Goal: Task Accomplishment & Management: Complete application form

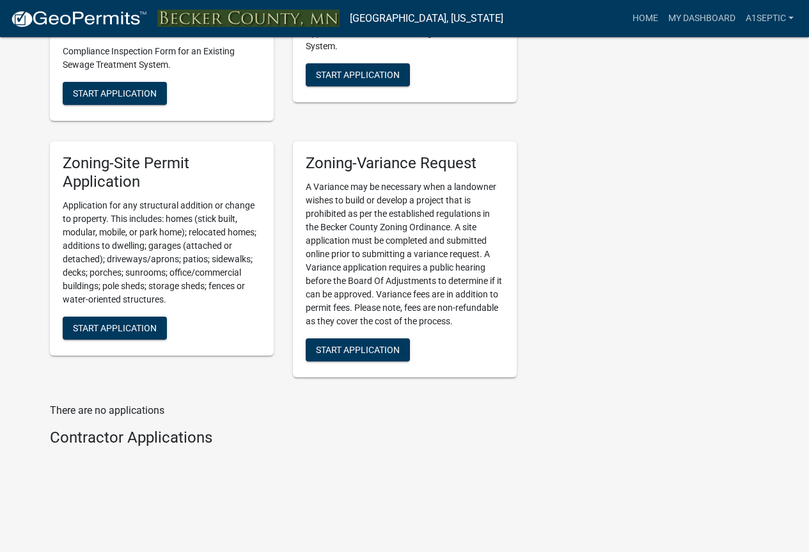
scroll to position [1756, 0]
click at [370, 80] on span "Start Application" at bounding box center [358, 75] width 84 height 10
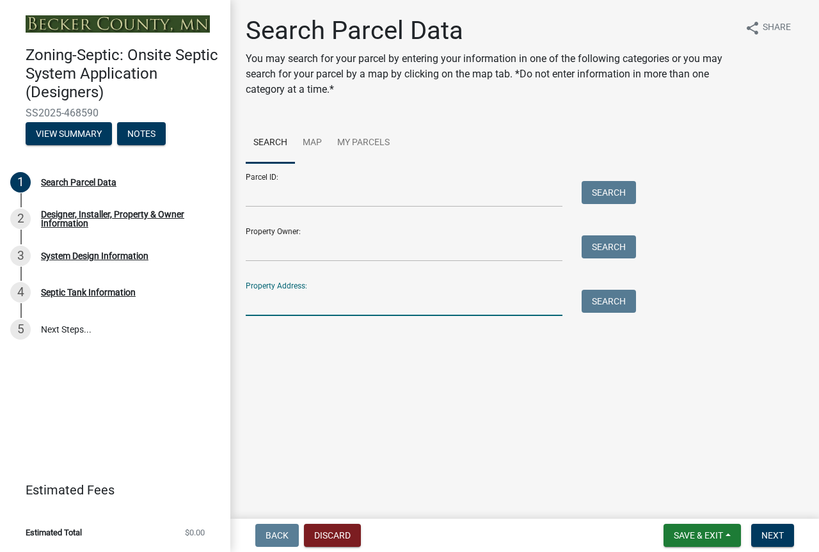
click at [289, 316] on input "Property Address:" at bounding box center [404, 303] width 317 height 26
type input "[STREET_ADDRESS]"
click at [626, 313] on button "Search" at bounding box center [608, 301] width 54 height 23
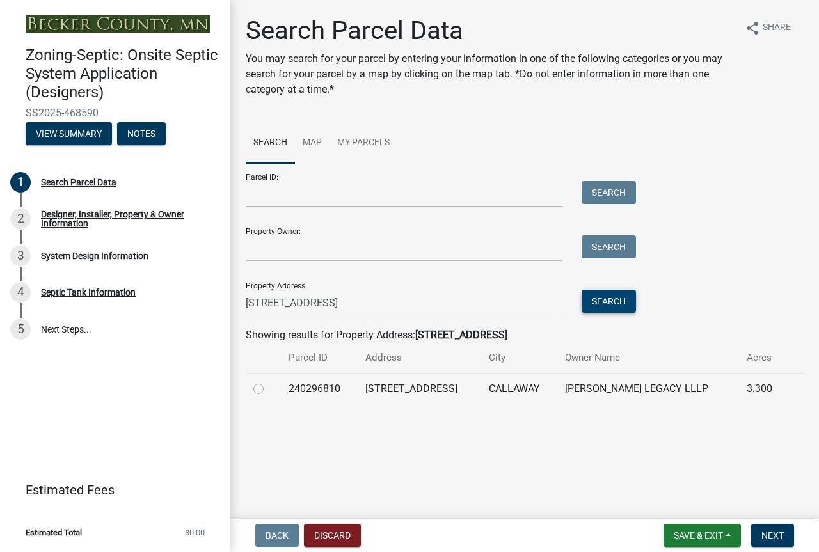
scroll to position [64, 0]
click at [269, 381] on label at bounding box center [269, 381] width 0 height 0
click at [269, 390] on input "radio" at bounding box center [273, 385] width 8 height 8
radio input "true"
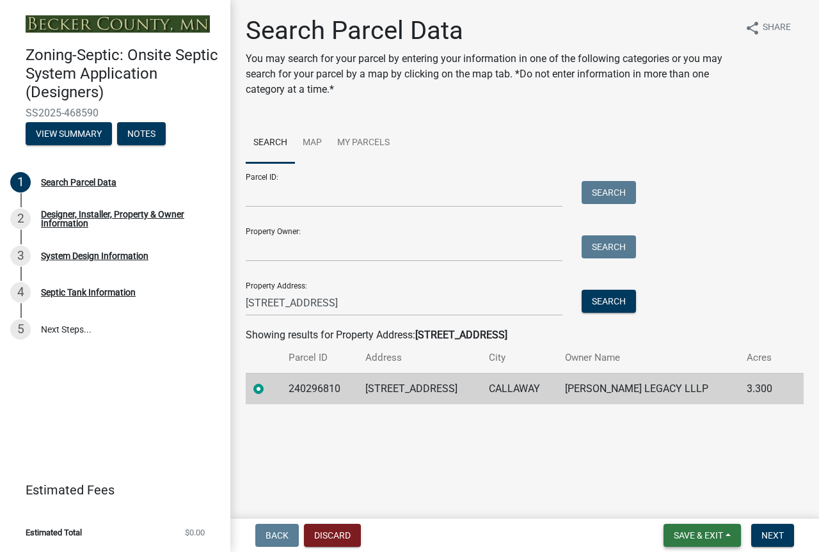
click at [674, 535] on span "Save & Exit" at bounding box center [698, 535] width 49 height 10
click at [638, 450] on button "Save" at bounding box center [689, 465] width 102 height 31
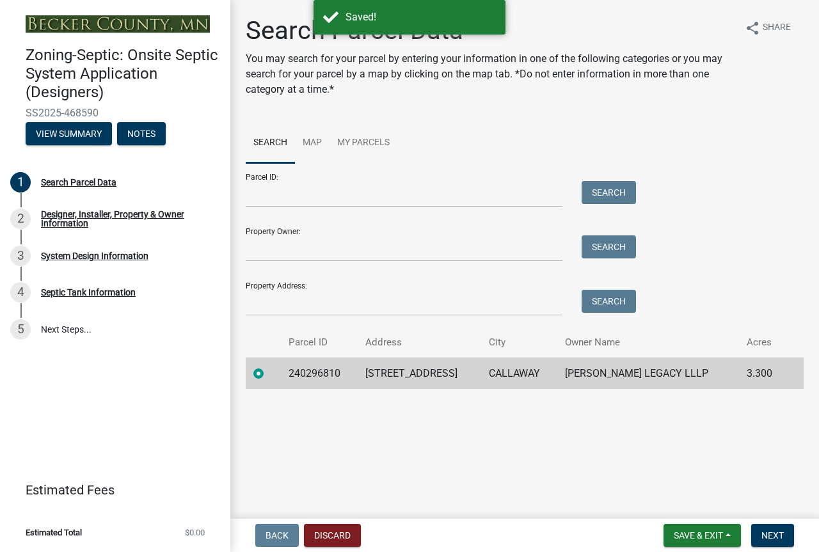
scroll to position [45, 0]
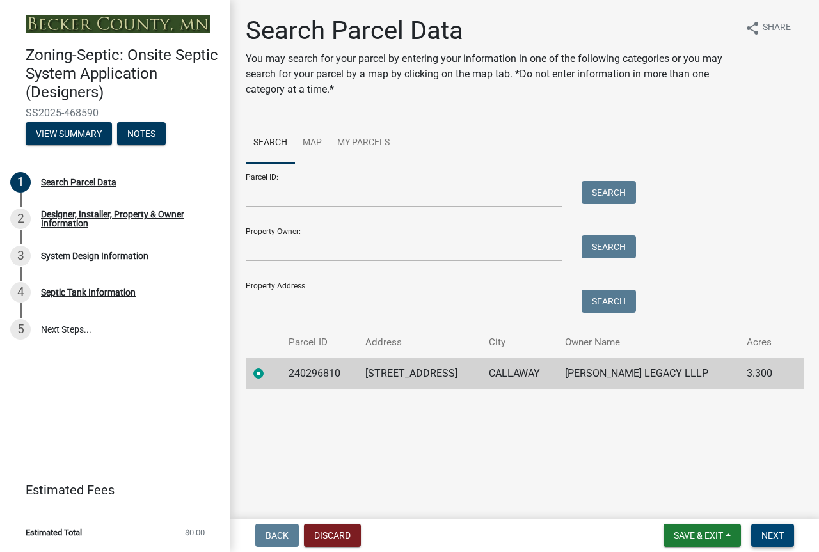
click at [761, 530] on span "Next" at bounding box center [772, 535] width 22 height 10
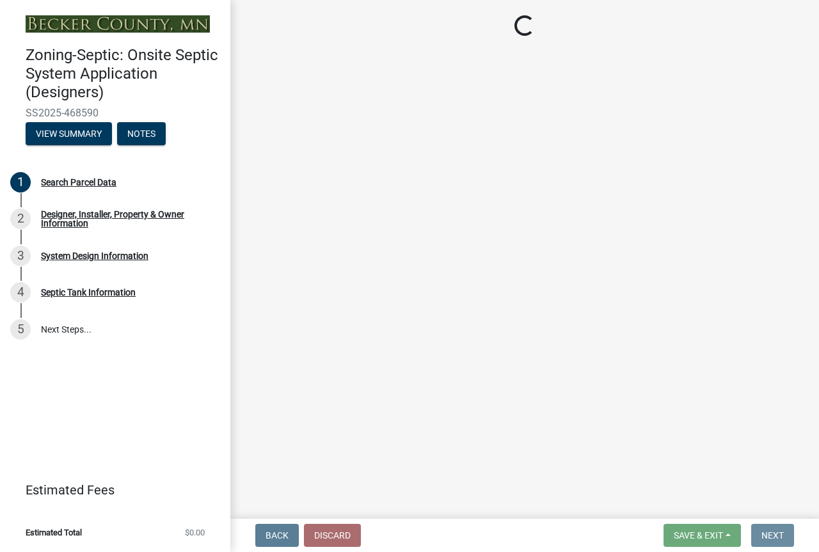
scroll to position [0, 0]
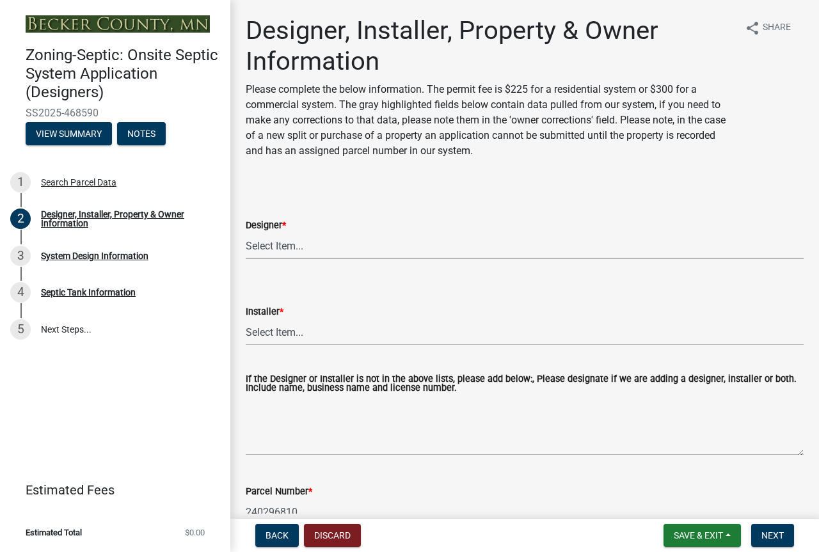
click at [301, 259] on select "Select Item... OTHER – Not listed (please add in next field and we will add to …" at bounding box center [525, 246] width 558 height 26
click at [249, 259] on select "Select Item... OTHER – Not listed (please add in next field and we will add to …" at bounding box center [525, 246] width 558 height 26
select select "25bab914-c910-45b8-955f-6e3fb29d91bd"
click at [302, 345] on select "Select Item... OTHER – Not listed (please add in next field and we will add to …" at bounding box center [525, 332] width 558 height 26
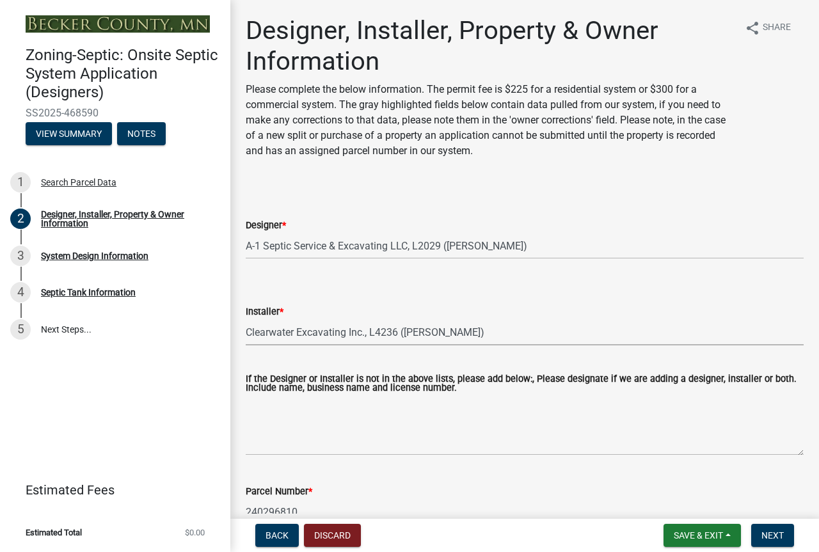
click at [249, 345] on select "Select Item... OTHER – Not listed (please add in next field and we will add to …" at bounding box center [525, 332] width 558 height 26
select select "3cbe5c42-8469-463e-9258-42a331bdba77"
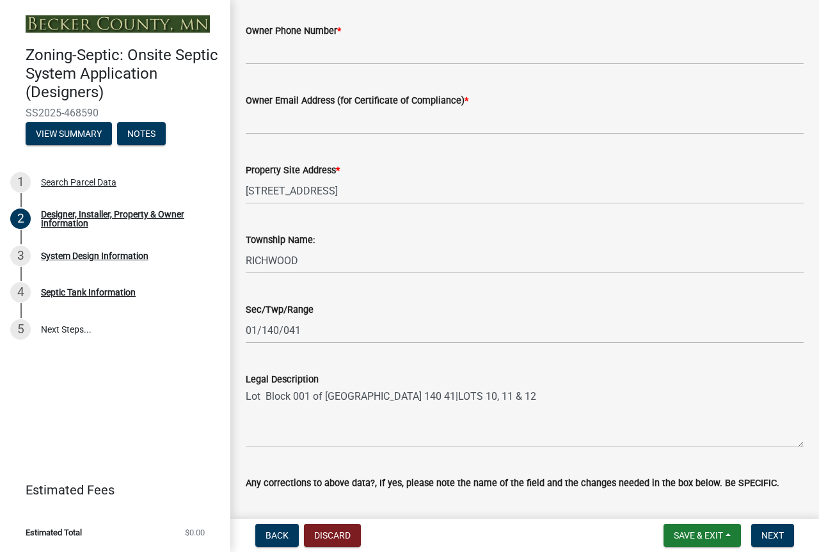
scroll to position [780, 0]
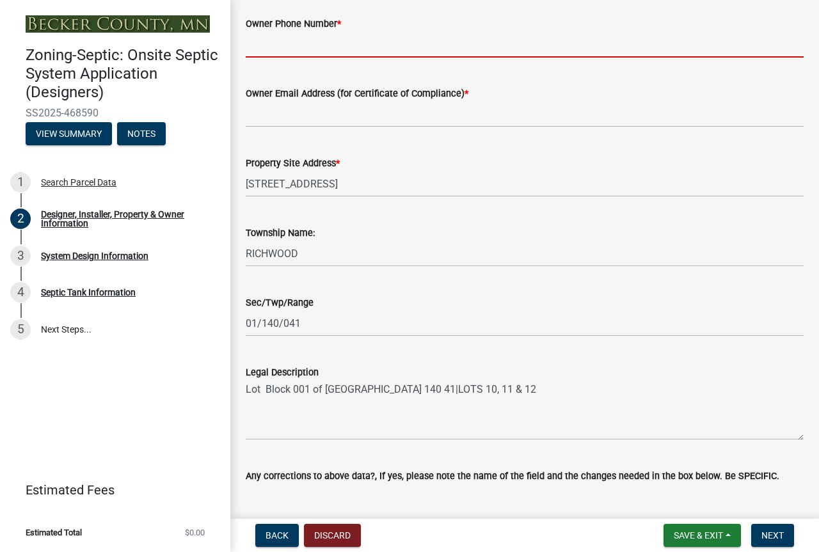
click at [276, 58] on input "Owner Phone Number *" at bounding box center [525, 44] width 558 height 26
type input "[PHONE_NUMBER]"
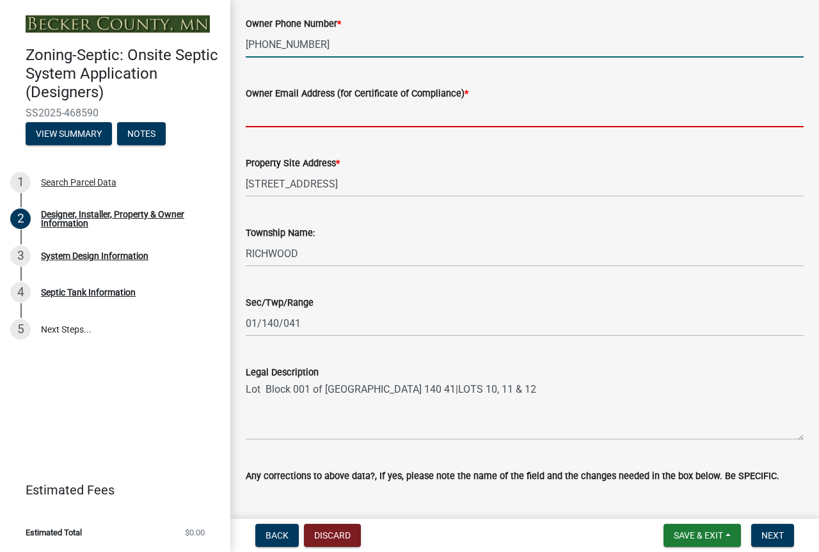
click at [259, 127] on input "Owner Email Address (for Certificate of Compliance) *" at bounding box center [525, 114] width 558 height 26
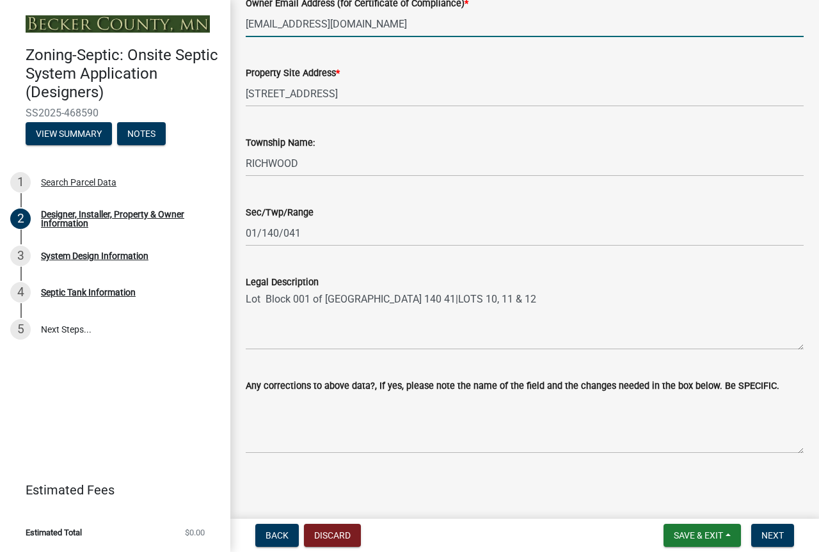
scroll to position [1231, 0]
type input "[EMAIL_ADDRESS][DOMAIN_NAME]"
click at [674, 532] on span "Save & Exit" at bounding box center [698, 535] width 49 height 10
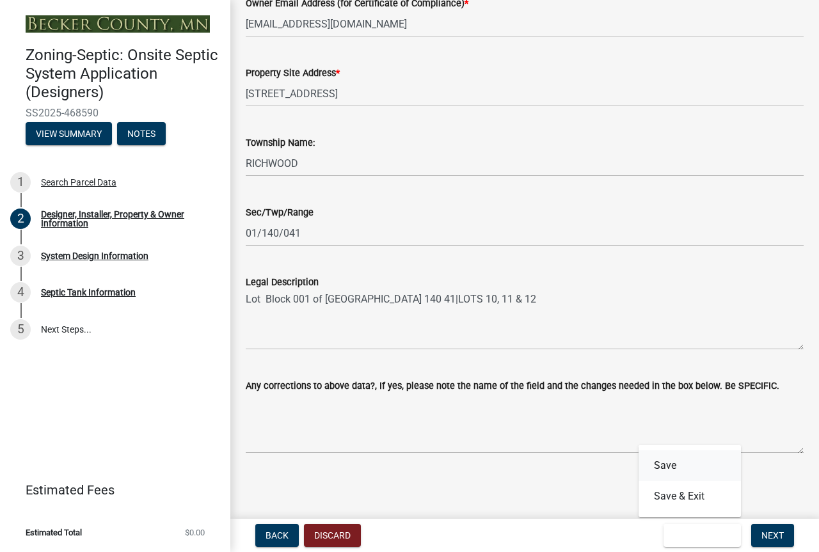
click at [638, 454] on button "Save" at bounding box center [689, 465] width 102 height 31
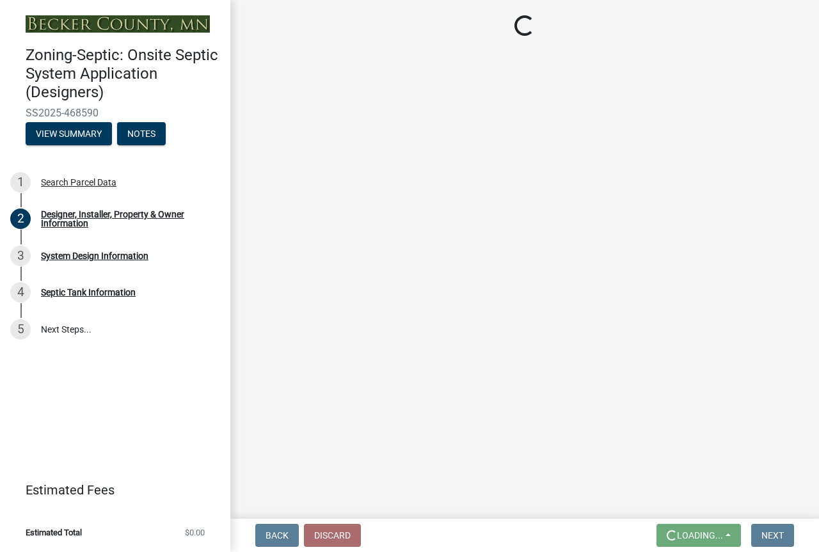
scroll to position [0, 0]
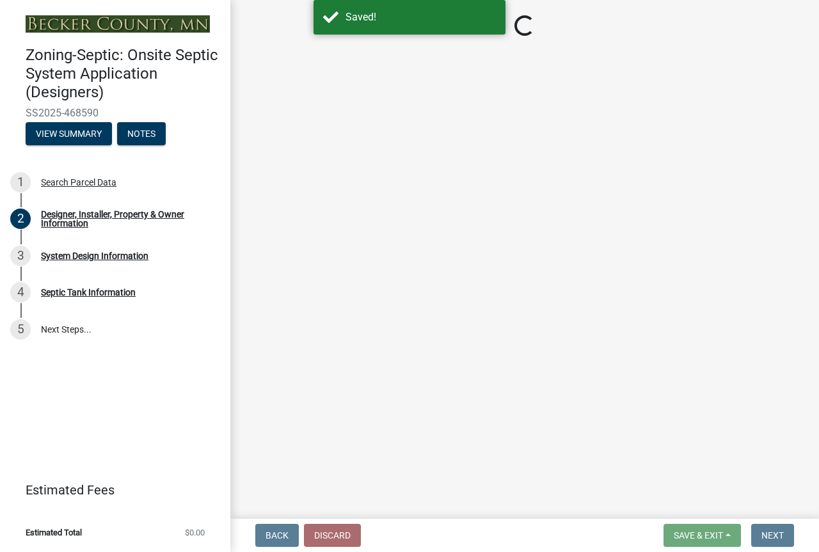
select select "25bab914-c910-45b8-955f-6e3fb29d91bd"
select select "3cbe5c42-8469-463e-9258-42a331bdba77"
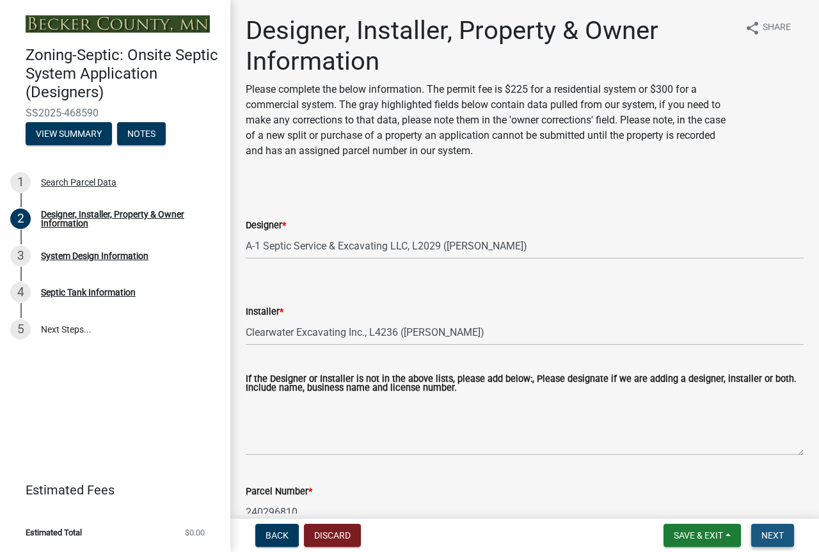
click at [761, 530] on span "Next" at bounding box center [772, 535] width 22 height 10
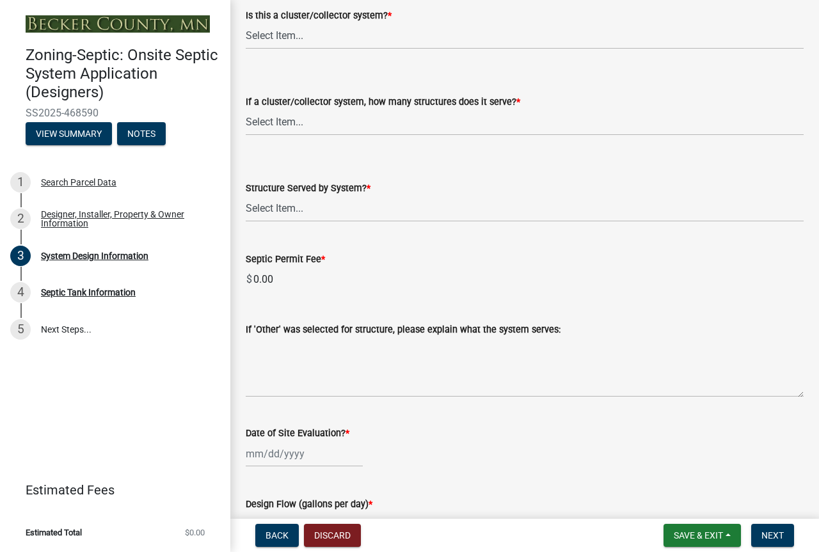
scroll to position [1830, 0]
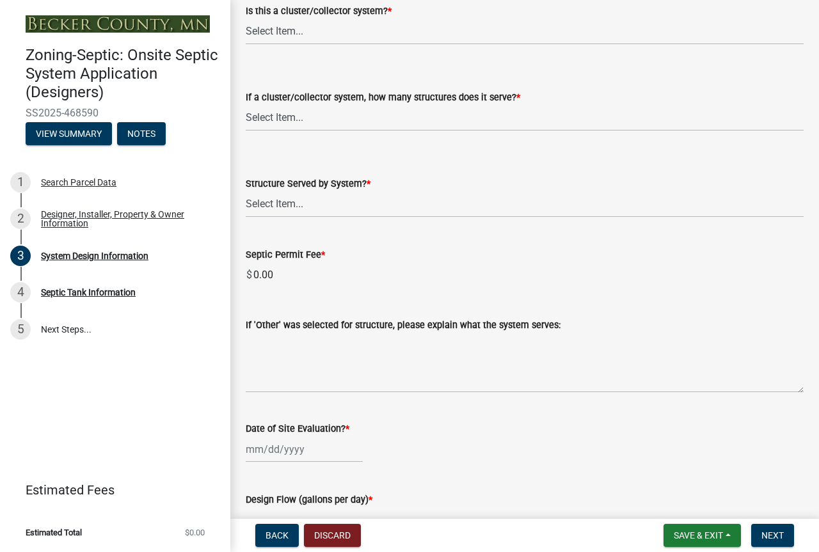
select select "8ba21533-2acf-4cc6-95e5-280e4aabd5a3"
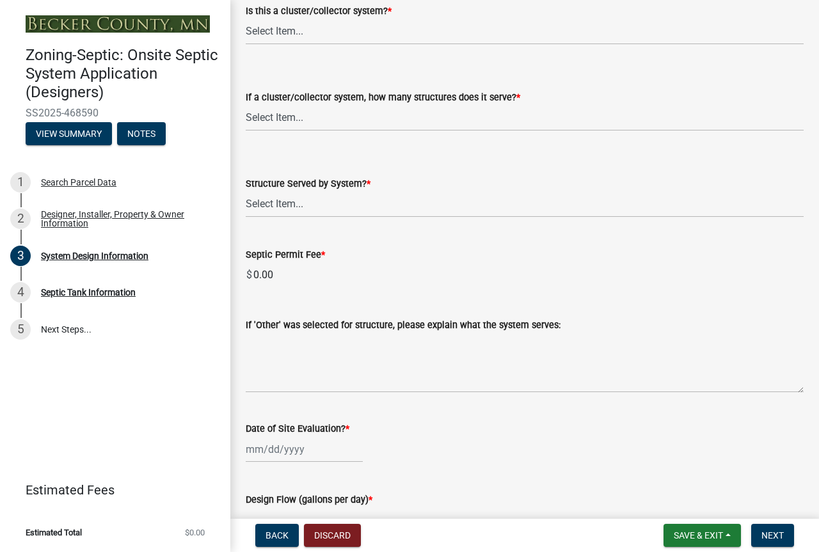
select select "25258e87-3ef9-4f1c-a5f1-75a1d463abfb"
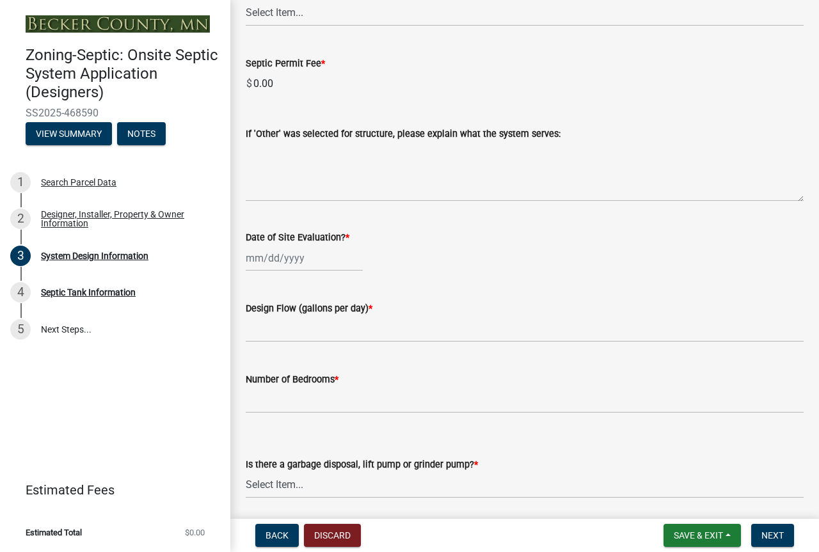
scroll to position [2060, 0]
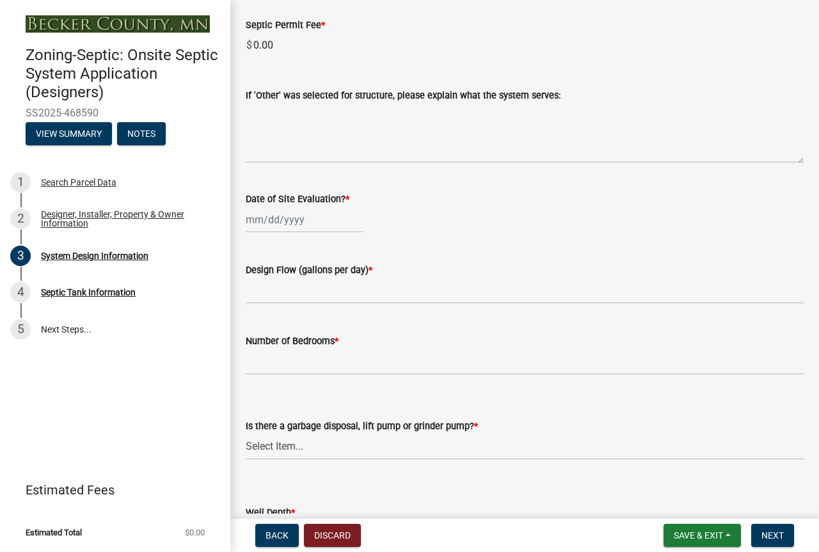
select select "011fbff4-a41d-4a75-9bd8-71c7e6c69e0d"
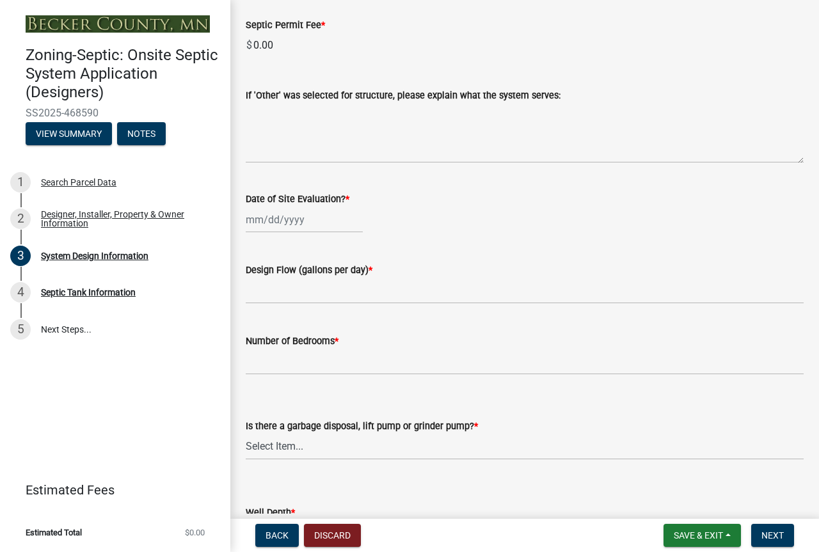
select select "85fdfef2-2683-4311-b5d5-5505f6411127"
select select "bbba294c-e7e6-4483-b1a0-88fbc7e04017"
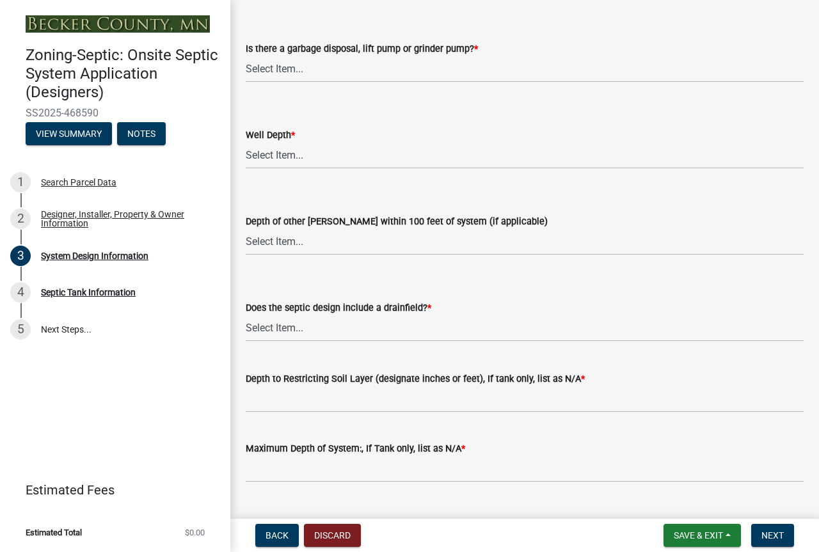
scroll to position [2441, 0]
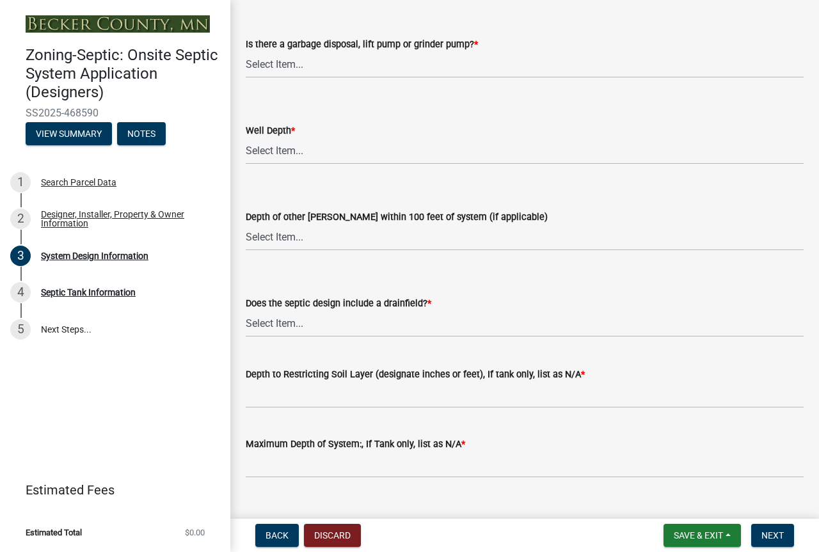
select select "8"
select select "2025"
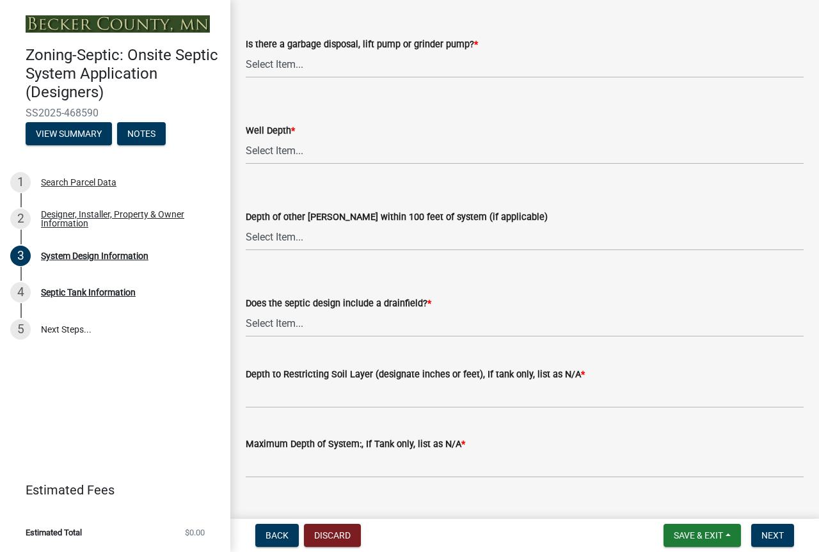
select select "6"
type input "[DATE]"
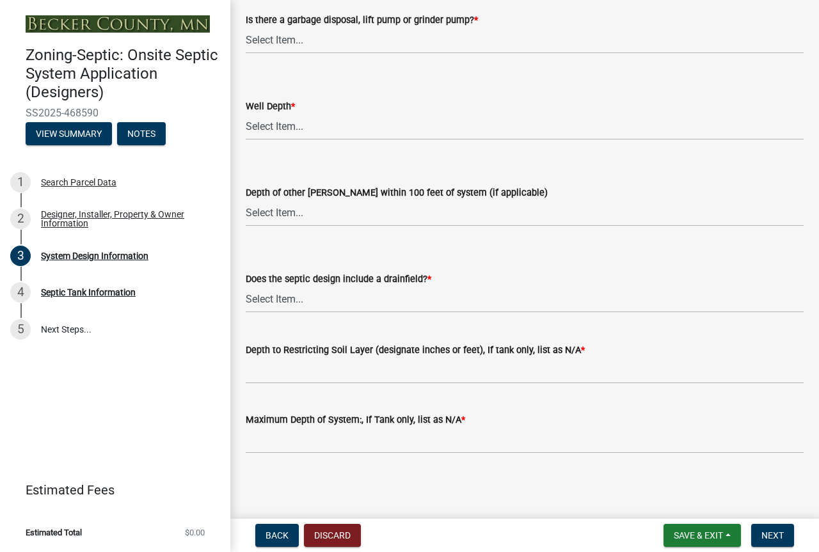
scroll to position [2566, 0]
type input "900"
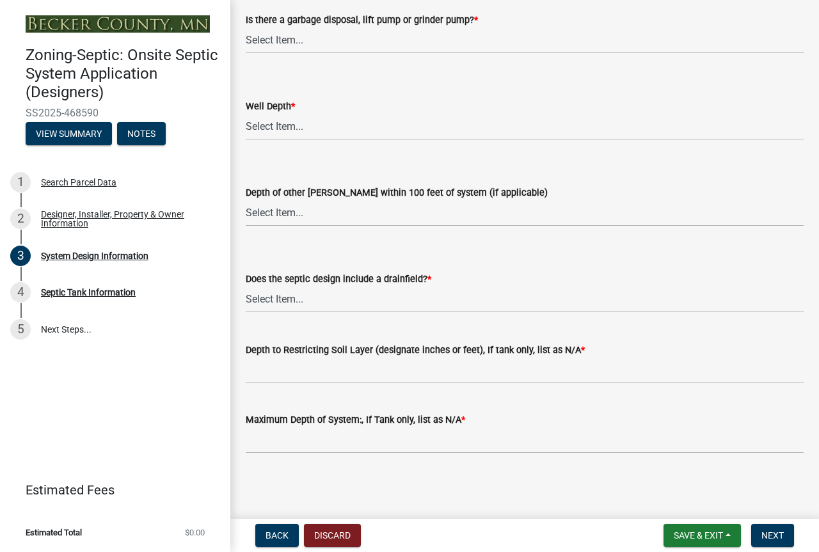
type input "6"
click at [314, 54] on select "Select Item... Yes No" at bounding box center [525, 41] width 558 height 26
click at [249, 54] on select "Select Item... Yes No" at bounding box center [525, 41] width 558 height 26
select select "ba735beb-519e-40f0-ae20-62d65fc4c46b"
click at [311, 140] on select "Select Item... Deep Well Shallow Well Well not yet installed - To be drilled No…" at bounding box center [525, 127] width 558 height 26
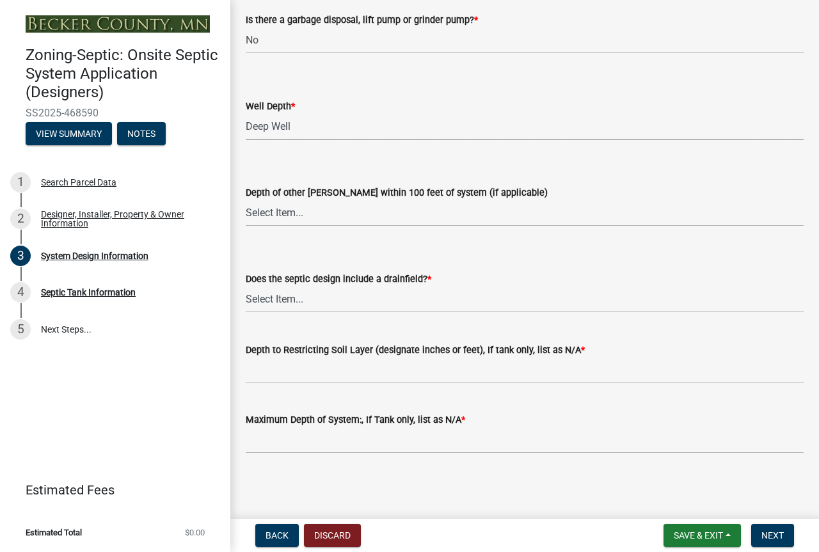
click at [249, 140] on select "Select Item... Deep Well Shallow Well Well not yet installed - To be drilled No…" at bounding box center [525, 127] width 558 height 26
select select "ef698bf5-6172-44c1-9ffb-522c07469aed"
click at [315, 313] on select "Select Item... Yes No Existing - COC must by submitted" at bounding box center [525, 300] width 558 height 26
click at [249, 313] on select "Select Item... Yes No Existing - COC must by submitted" at bounding box center [525, 300] width 558 height 26
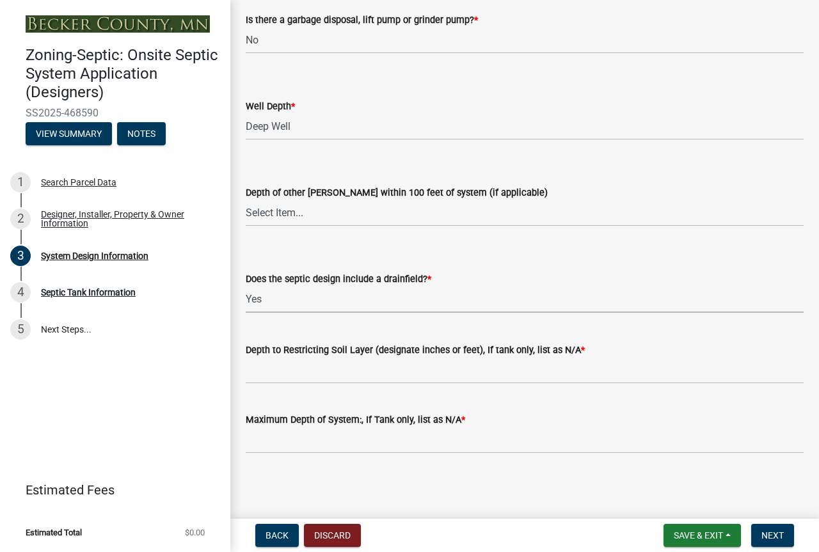
select select "a0c59fcd-b61c-4c3a-90a8-e70849750c47"
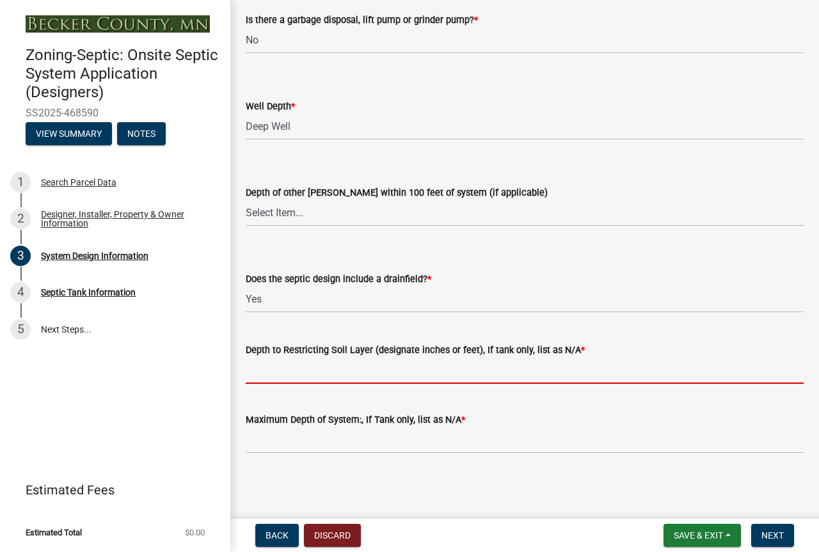
click at [264, 358] on input "Depth to Restricting Soil Layer (designate inches or feet), If tank only, list …" at bounding box center [525, 371] width 558 height 26
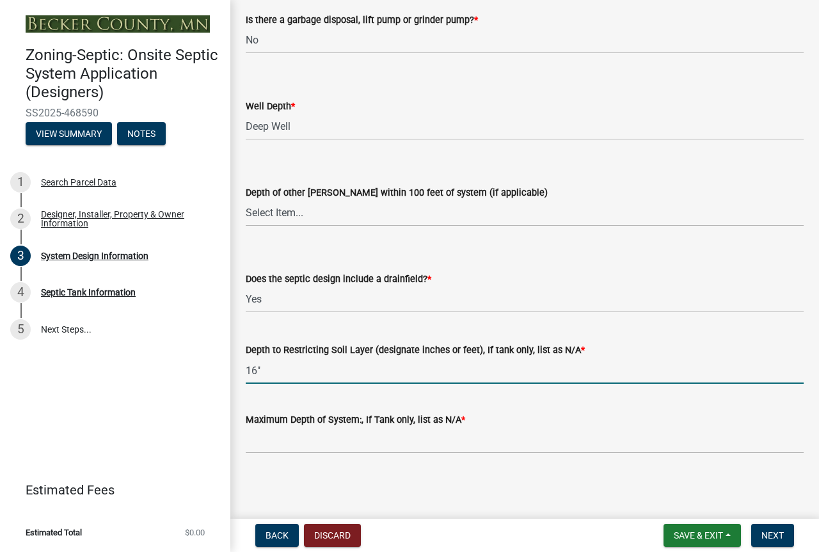
type input "16""
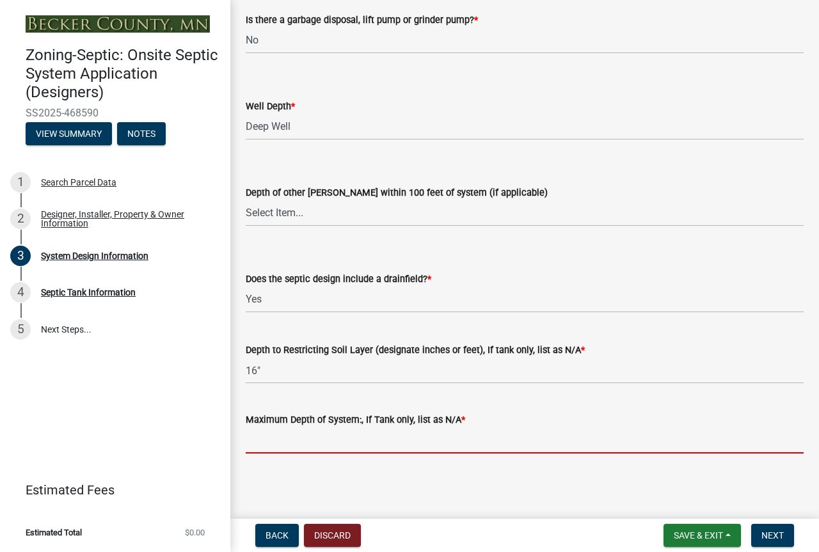
click at [272, 434] on input "Maximum Depth of System:, If Tank only, list as N/A *" at bounding box center [525, 440] width 558 height 26
type input "-24""
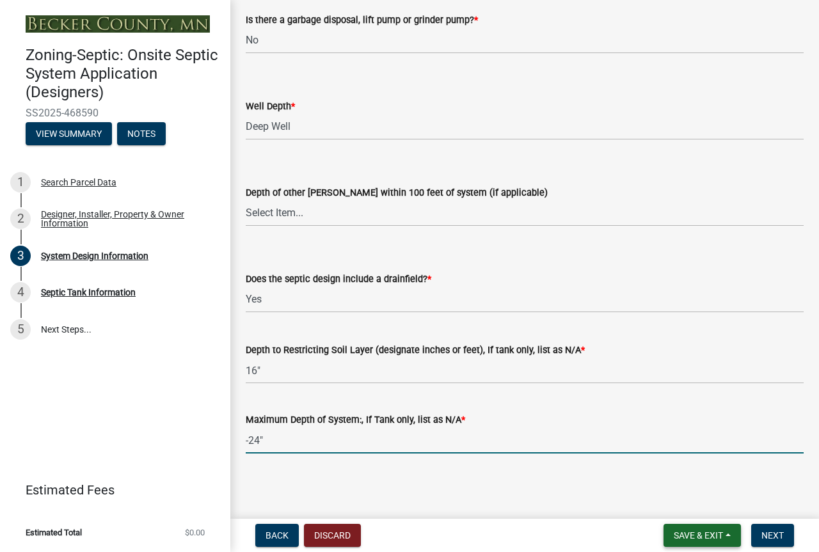
click at [674, 530] on span "Save & Exit" at bounding box center [698, 535] width 49 height 10
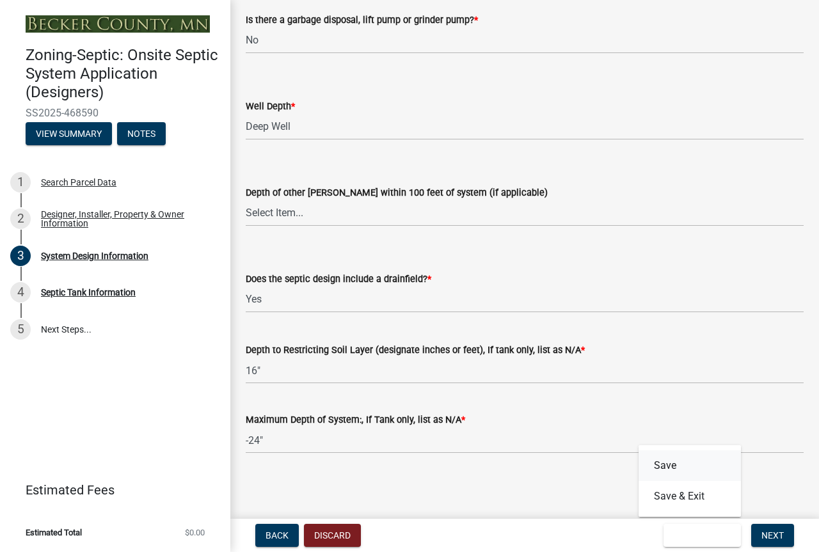
click at [638, 450] on button "Save" at bounding box center [689, 465] width 102 height 31
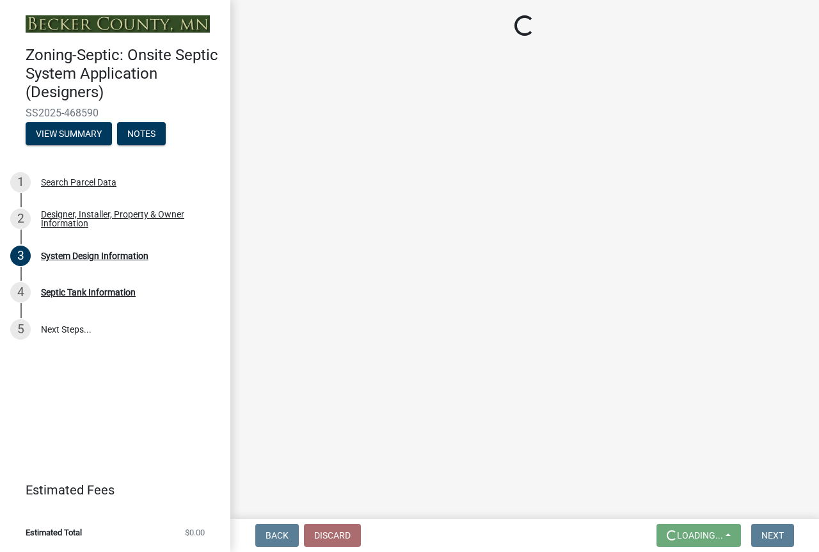
scroll to position [0, 0]
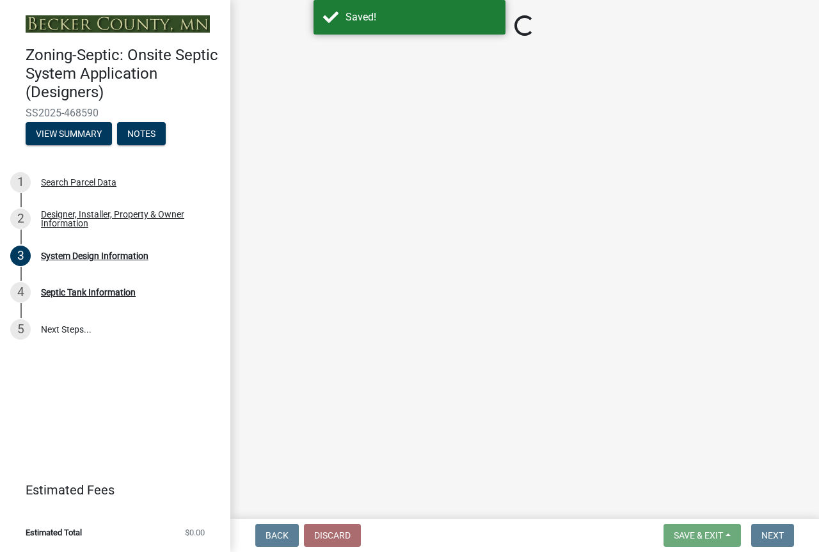
select select "8ba21533-2acf-4cc6-95e5-280e4aabd5a3"
select select "25258e87-3ef9-4f1c-a5f1-75a1d463abfb"
select select "011fbff4-a41d-4a75-9bd8-71c7e6c69e0d"
select select "85fdfef2-2683-4311-b5d5-5505f6411127"
select select "bbba294c-e7e6-4483-b1a0-88fbc7e04017"
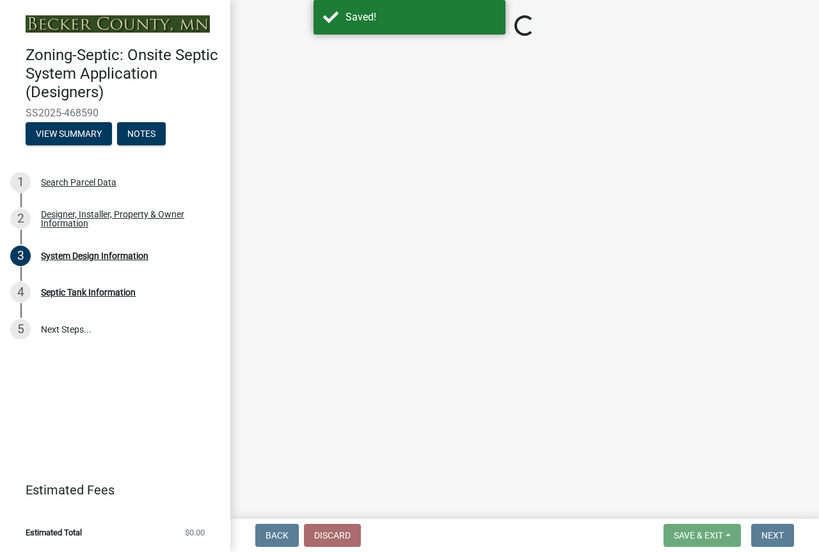
select select "ba735beb-519e-40f0-ae20-62d65fc4c46b"
select select "ef698bf5-6172-44c1-9ffb-522c07469aed"
select select "a0c59fcd-b61c-4c3a-90a8-e70849750c47"
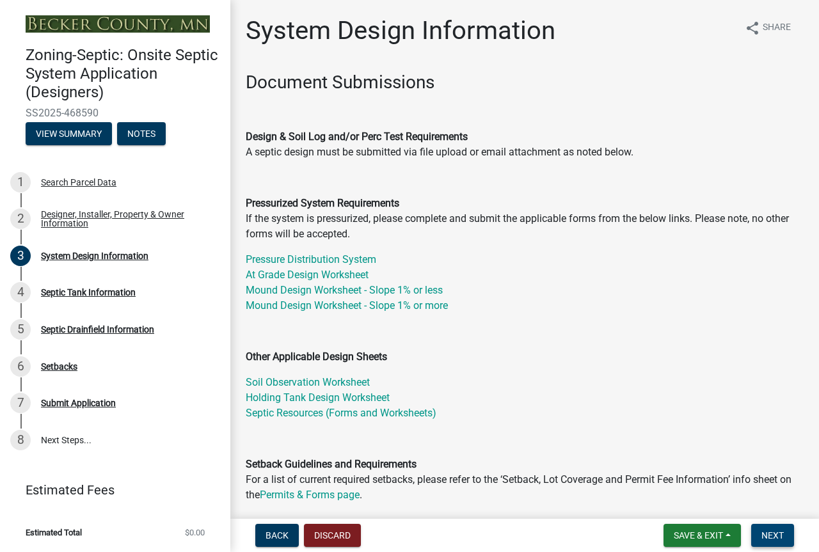
click at [761, 530] on span "Next" at bounding box center [772, 535] width 22 height 10
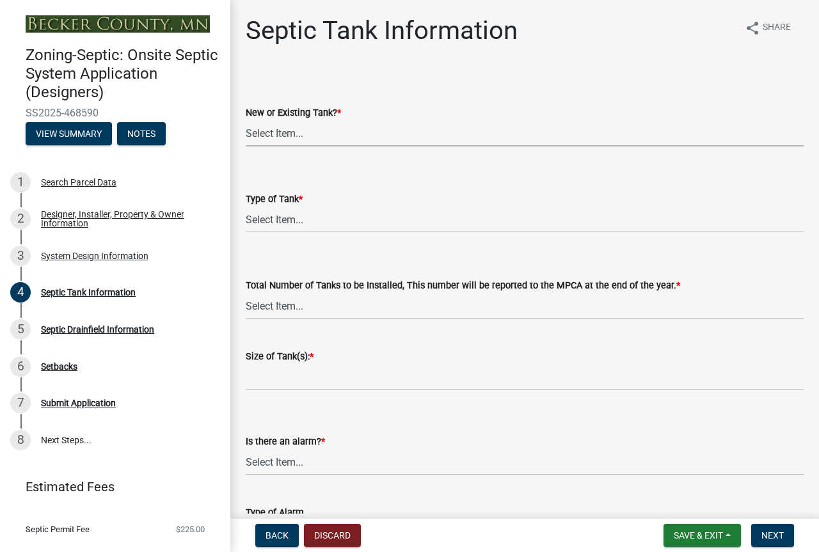
click at [324, 146] on select "Select Item... New Existing Both -New and Existing Tank" at bounding box center [525, 133] width 558 height 26
click at [249, 146] on select "Select Item... New Existing Both -New and Existing Tank" at bounding box center [525, 133] width 558 height 26
select select "f9fbe67c-c1cf-4a63-8ad4-799ce56b7f21"
click at [321, 233] on select "Select Item... Single Septic Tank Compartmented Tank Single Tank plus Compartme…" at bounding box center [525, 220] width 558 height 26
click at [249, 233] on select "Select Item... Single Septic Tank Compartmented Tank Single Tank plus Compartme…" at bounding box center [525, 220] width 558 height 26
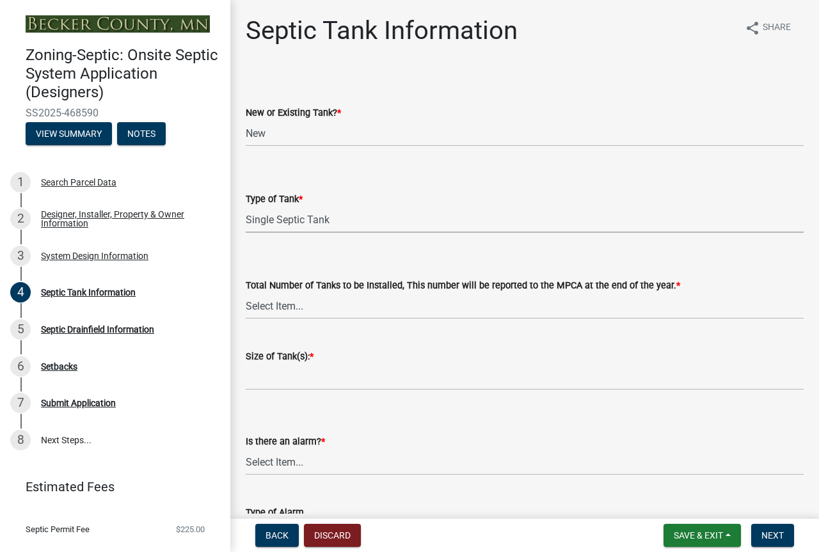
select select "755580e7-6a23-4f31-b987-1fba436fc27e"
click at [304, 319] on select "Select Item... 0 1 2 3 4" at bounding box center [525, 306] width 558 height 26
click at [249, 319] on select "Select Item... 0 1 2 3 4" at bounding box center [525, 306] width 558 height 26
select select "e0ee17af-48b7-4b92-9885-812dbb1428e7"
click at [295, 361] on label "Size of Tank(s): *" at bounding box center [280, 356] width 68 height 9
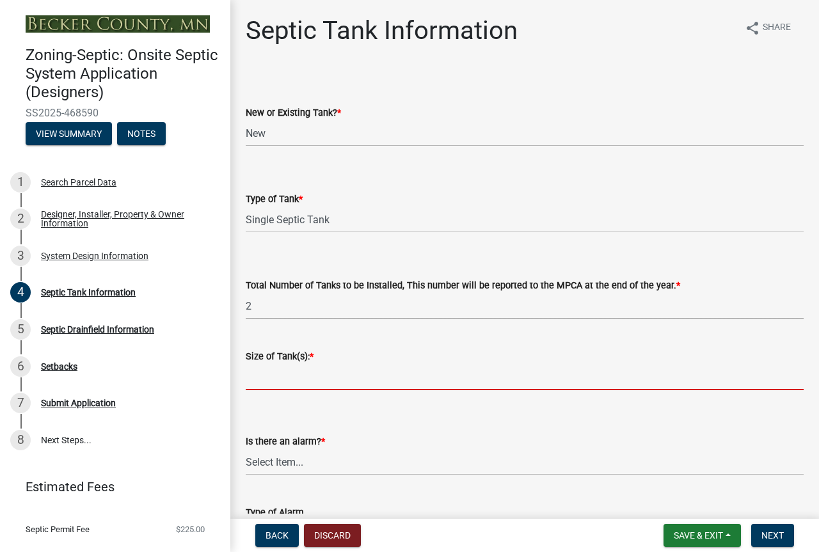
click at [295, 390] on input "Size of Tank(s): *" at bounding box center [525, 377] width 558 height 26
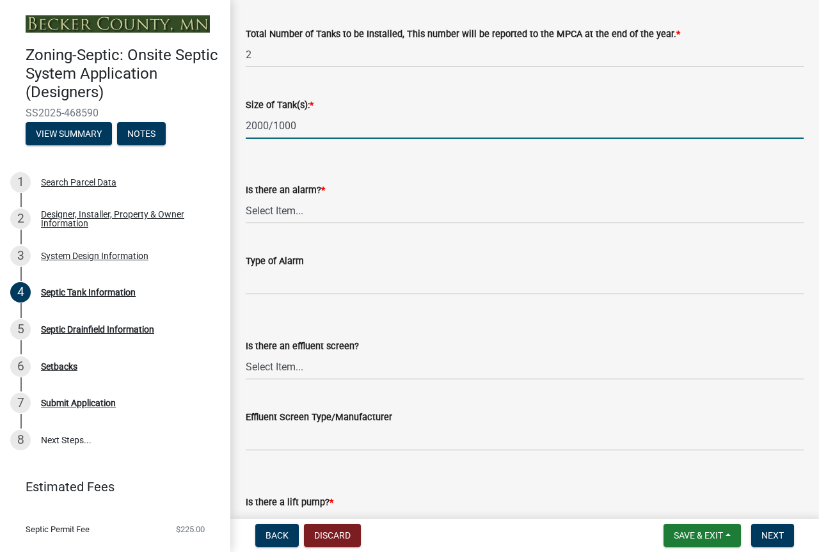
scroll to position [276, 0]
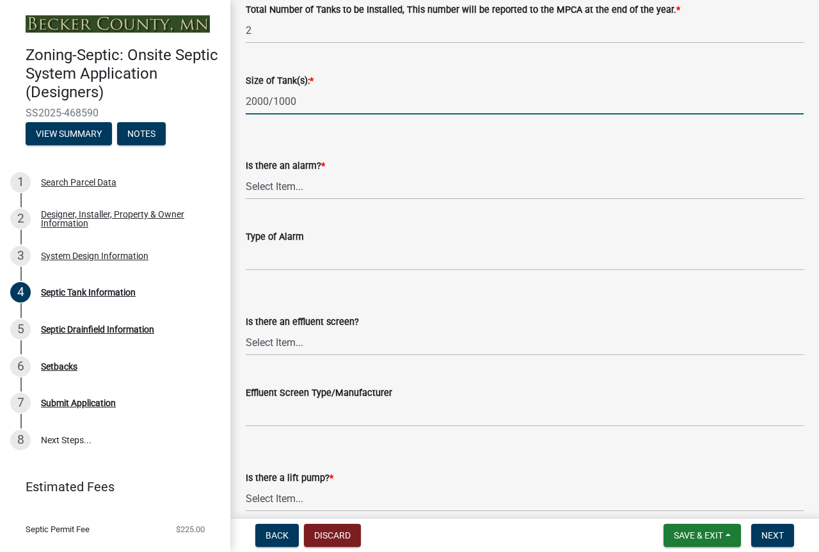
type input "2000/1000"
click at [317, 200] on select "Select Item... Yes No" at bounding box center [525, 186] width 558 height 26
click at [249, 200] on select "Select Item... Yes No" at bounding box center [525, 186] width 558 height 26
select select "c84d9e4c-2287-4d2e-9ef7-9874a7456ee3"
click at [304, 242] on label "Type of Alarm" at bounding box center [275, 237] width 58 height 9
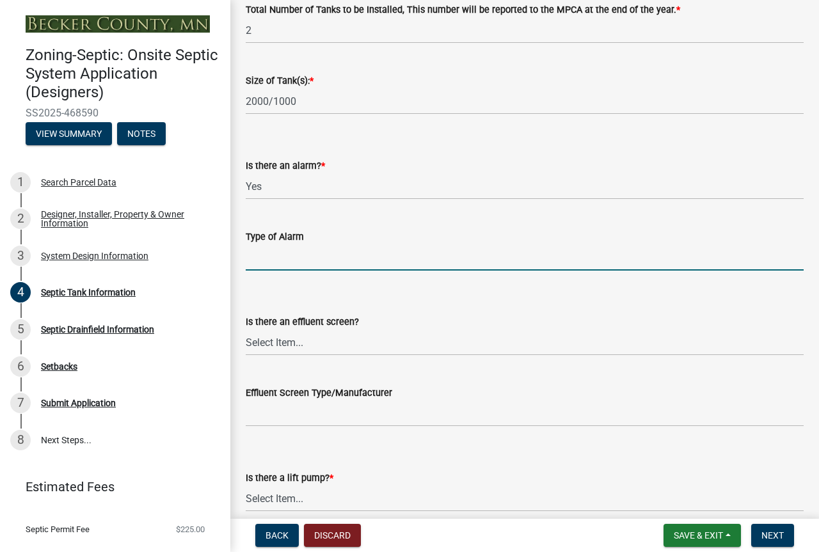
click at [310, 271] on input "Type of Alarm" at bounding box center [525, 257] width 558 height 26
type input "electrical"
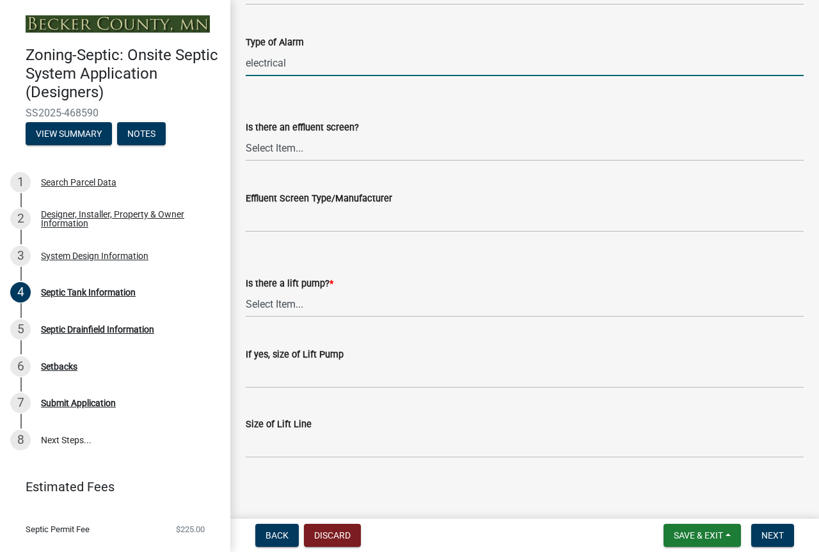
scroll to position [484, 0]
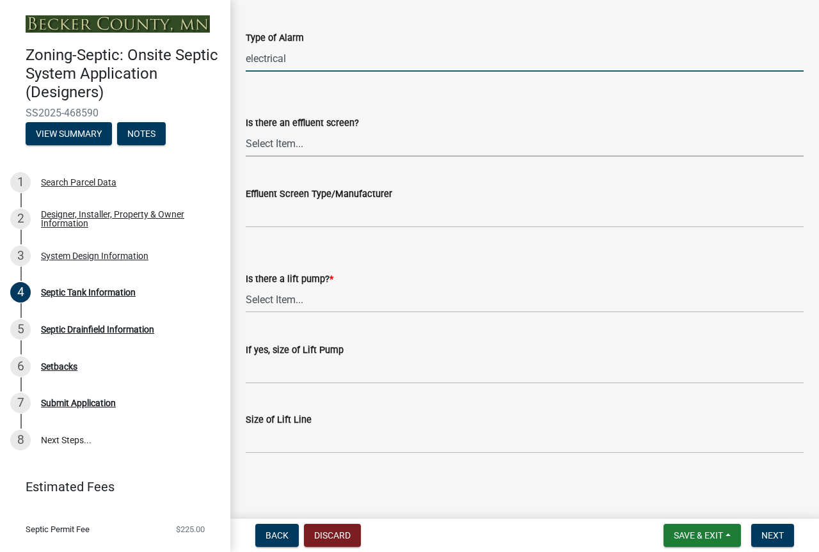
click at [316, 157] on select "Select Item... Yes No" at bounding box center [525, 143] width 558 height 26
click at [249, 157] on select "Select Item... Yes No" at bounding box center [525, 143] width 558 height 26
select select "a956bcdf-8f12-4f61-bfc1-a6e229dc0595"
click at [308, 313] on select "Select Item... Yes No" at bounding box center [525, 300] width 558 height 26
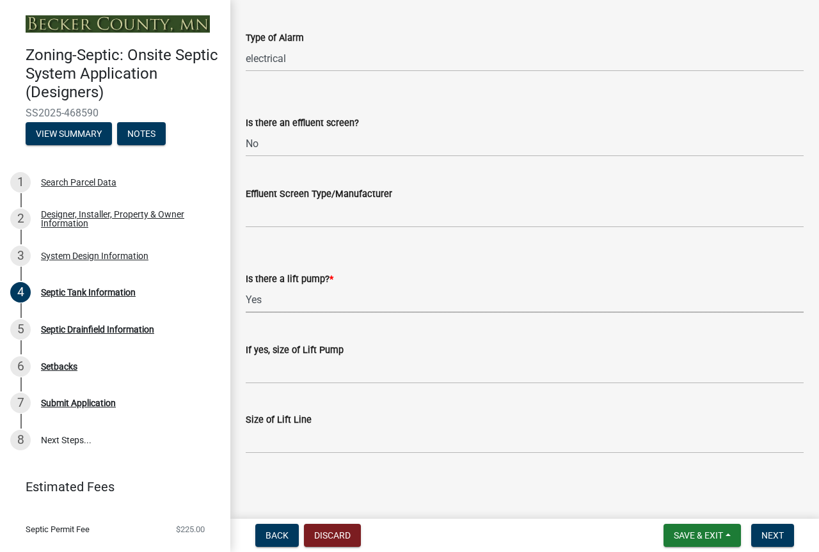
click at [249, 313] on select "Select Item... Yes No" at bounding box center [525, 300] width 558 height 26
select select "7b57e397-6881-49c8-9b87-e40bdbeb8239"
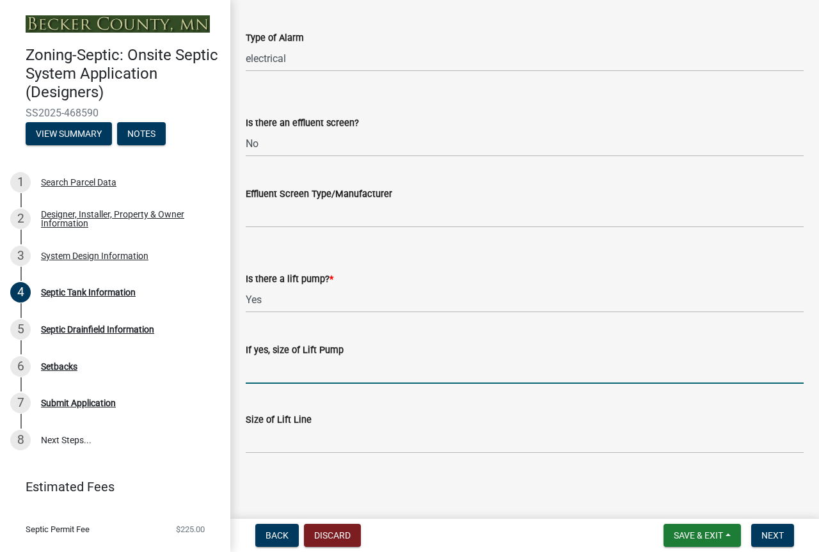
click at [271, 384] on input "If yes, size of Lift Pump" at bounding box center [525, 371] width 558 height 26
type input "153"
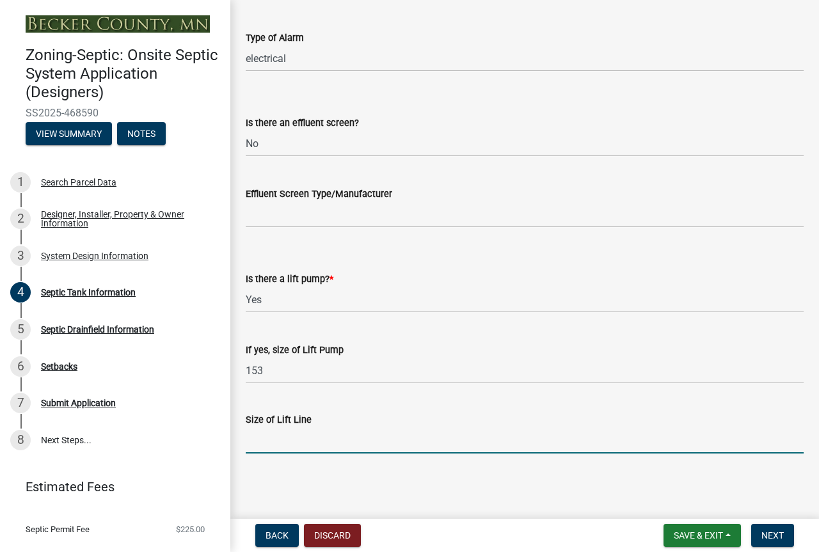
click at [291, 434] on input "Size of Lift Line" at bounding box center [525, 440] width 558 height 26
type input "2""
click at [674, 530] on span "Save & Exit" at bounding box center [698, 535] width 49 height 10
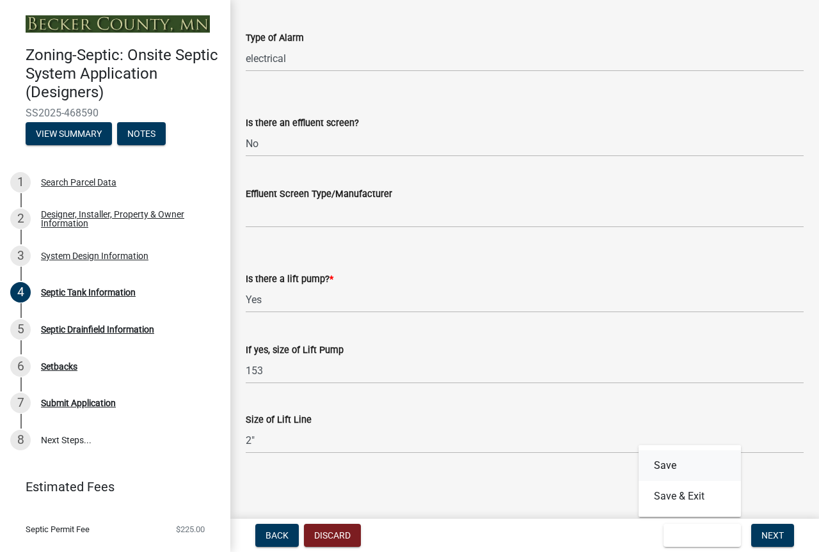
click at [638, 452] on button "Save" at bounding box center [689, 465] width 102 height 31
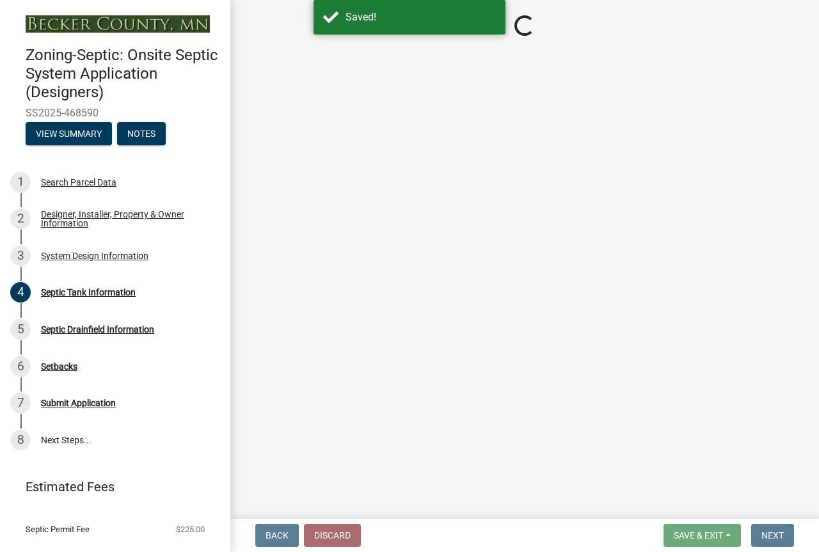
select select "f9fbe67c-c1cf-4a63-8ad4-799ce56b7f21"
select select "755580e7-6a23-4f31-b987-1fba436fc27e"
select select "e0ee17af-48b7-4b92-9885-812dbb1428e7"
select select "c84d9e4c-2287-4d2e-9ef7-9874a7456ee3"
select select "a956bcdf-8f12-4f61-bfc1-a6e229dc0595"
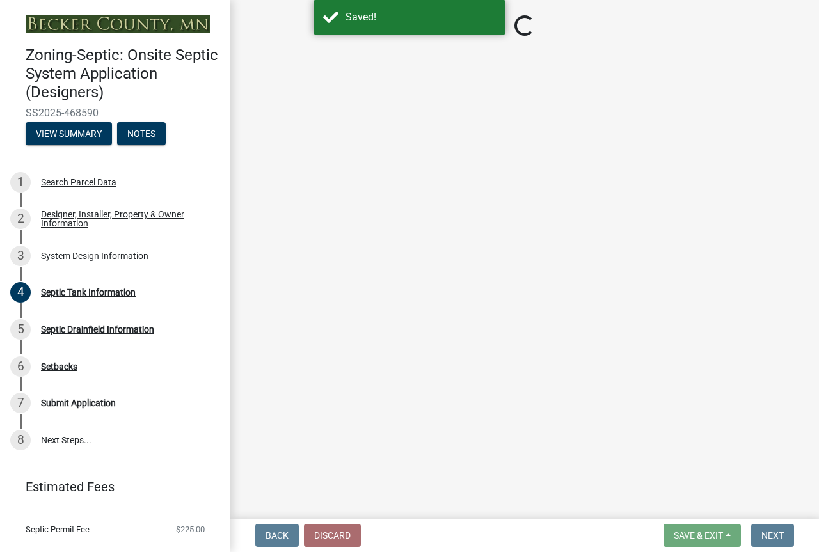
select select "7b57e397-6881-49c8-9b87-e40bdbeb8239"
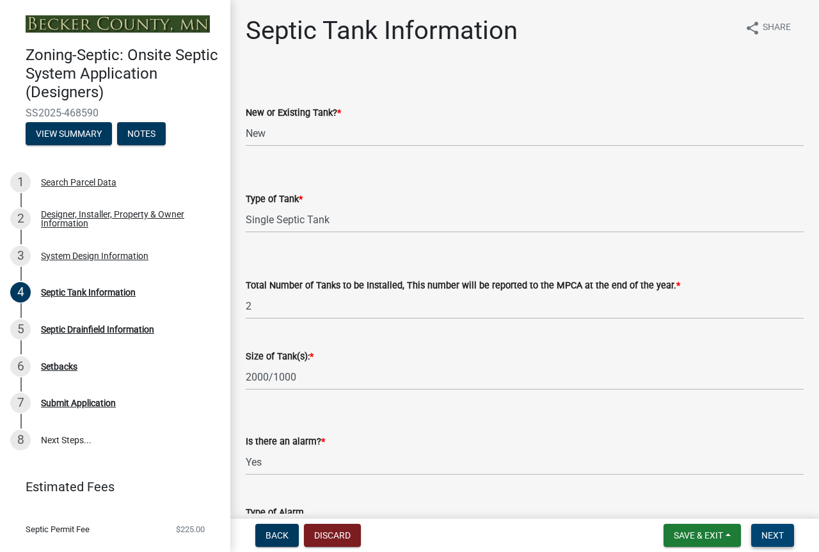
click at [761, 530] on span "Next" at bounding box center [772, 535] width 22 height 10
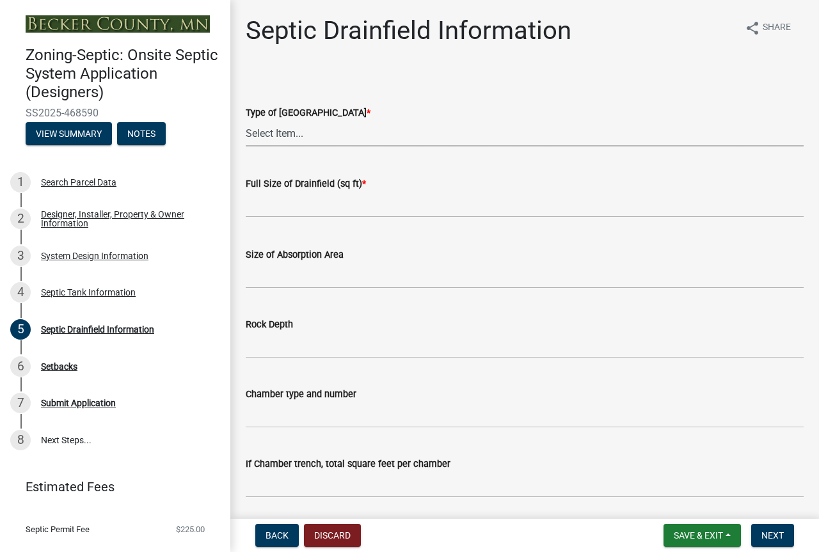
click at [320, 146] on select "Select Item... Chamber Trench Rock Trench Gravelless Mound Pressure Bed Seepage…" at bounding box center [525, 133] width 558 height 26
click at [249, 146] on select "Select Item... Chamber Trench Rock Trench Gravelless Mound Pressure Bed Seepage…" at bounding box center [525, 133] width 558 height 26
select select "757b77d3-357c-421c-8450-4fc78db4eecb"
click at [277, 217] on input "text" at bounding box center [525, 204] width 558 height 26
type input "750"
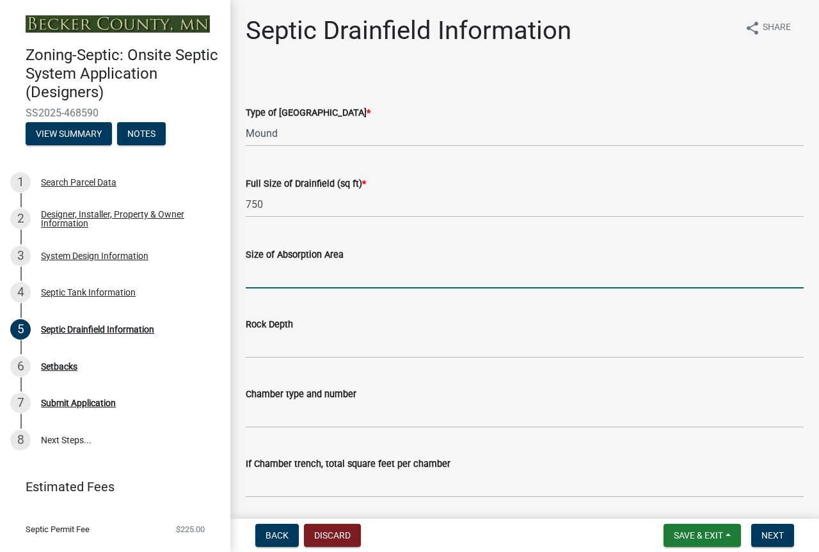
click at [260, 288] on input "Size of Absorption Area" at bounding box center [525, 275] width 558 height 26
type input "26"
click at [283, 358] on input "Rock Depth" at bounding box center [525, 345] width 558 height 26
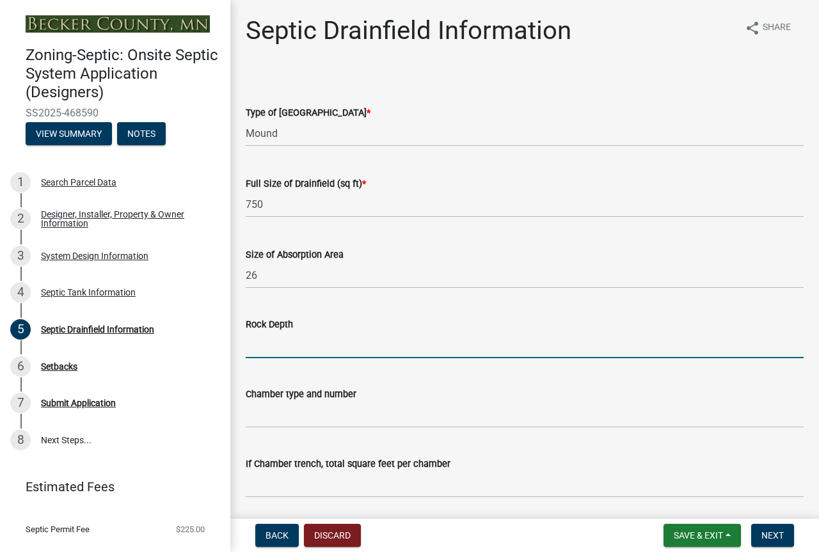
type input "12""
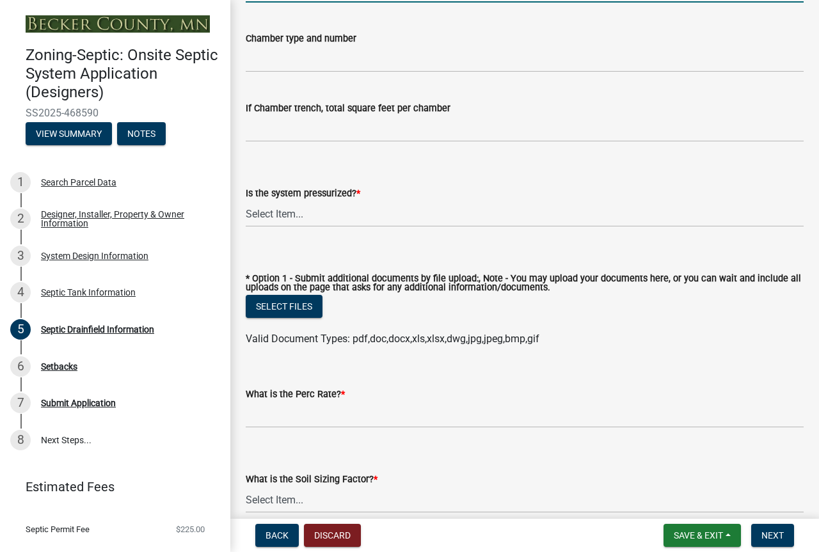
scroll to position [358, 0]
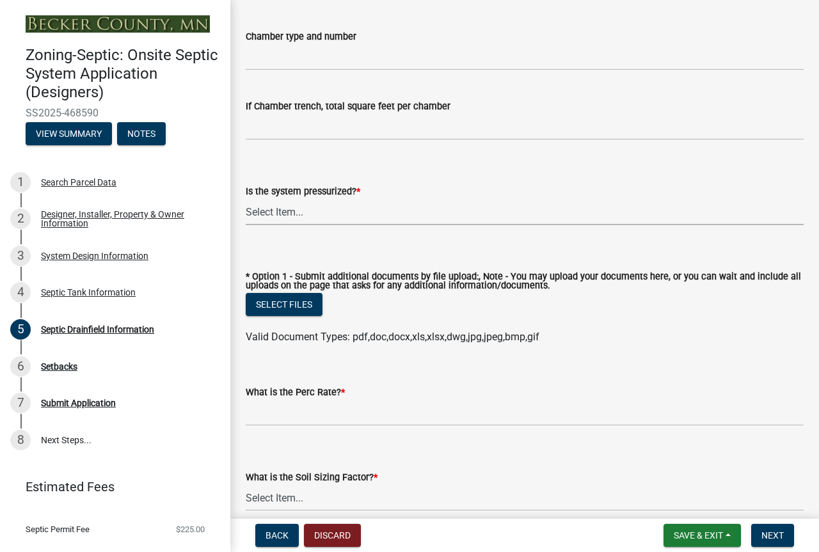
click at [313, 225] on select "Select Item... Yes No" at bounding box center [525, 212] width 558 height 26
click at [249, 225] on select "Select Item... Yes No" at bounding box center [525, 212] width 558 height 26
select select "366d546d-8bc3-42fb-bca7-8a9455861f61"
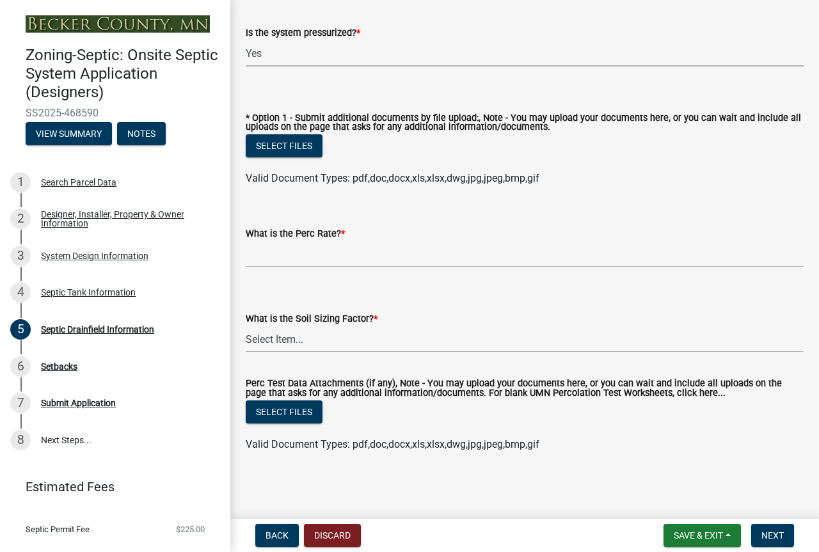
scroll to position [620, 0]
click at [315, 267] on input "What is the Perc Rate? *" at bounding box center [525, 254] width 558 height 26
type input "didn't do perc test"
click at [316, 352] on select "Select Item... 0.00 0.24 0.45 0.50 0.60 0.78 .83 1.27 1.67" at bounding box center [525, 339] width 558 height 26
click at [249, 352] on select "Select Item... 0.00 0.24 0.45 0.50 0.60 0.78 .83 1.27 1.67" at bounding box center [525, 339] width 558 height 26
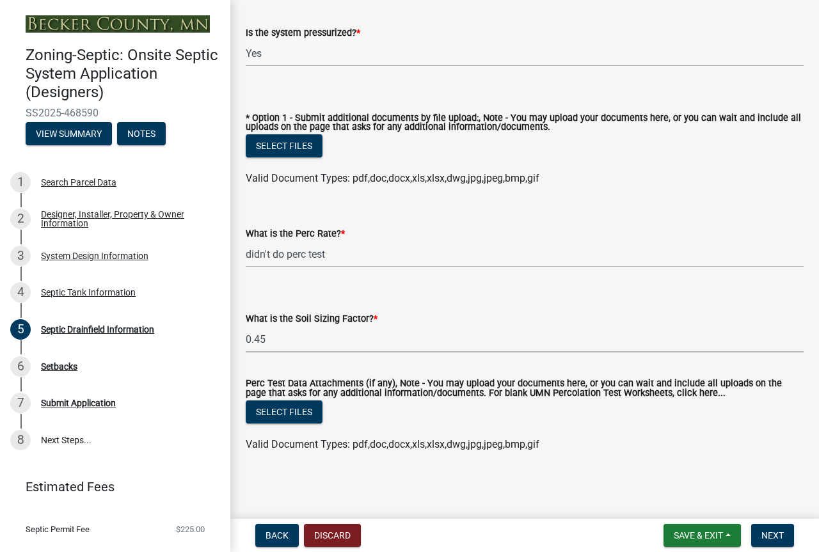
select select "0f36ed72-3be4-43ea-833d-020a26f295a5"
click at [674, 530] on span "Save & Exit" at bounding box center [698, 535] width 49 height 10
click at [638, 450] on button "Save" at bounding box center [689, 465] width 102 height 31
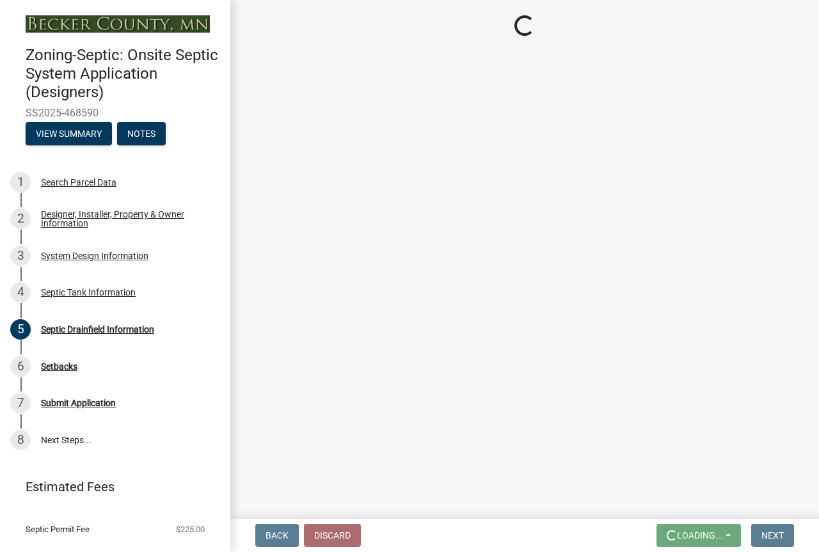
scroll to position [0, 0]
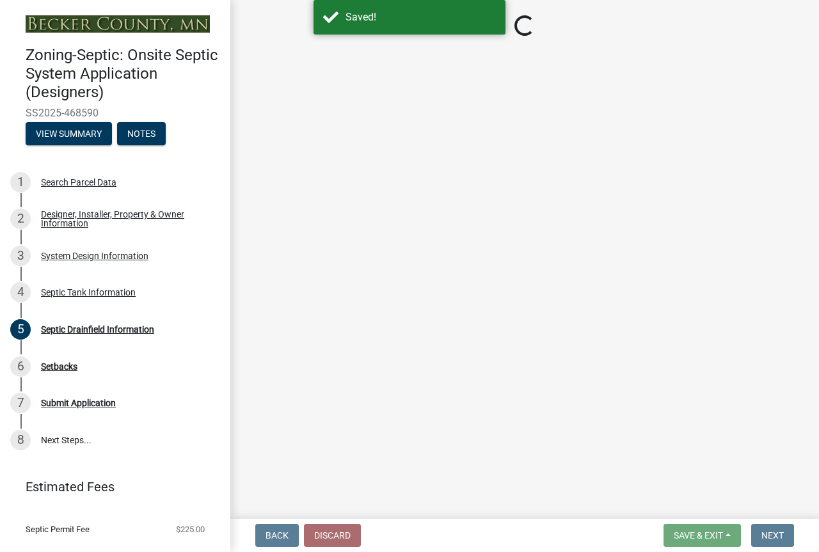
select select "757b77d3-357c-421c-8450-4fc78db4eecb"
select select "366d546d-8bc3-42fb-bca7-8a9455861f61"
select select "0f36ed72-3be4-43ea-833d-020a26f295a5"
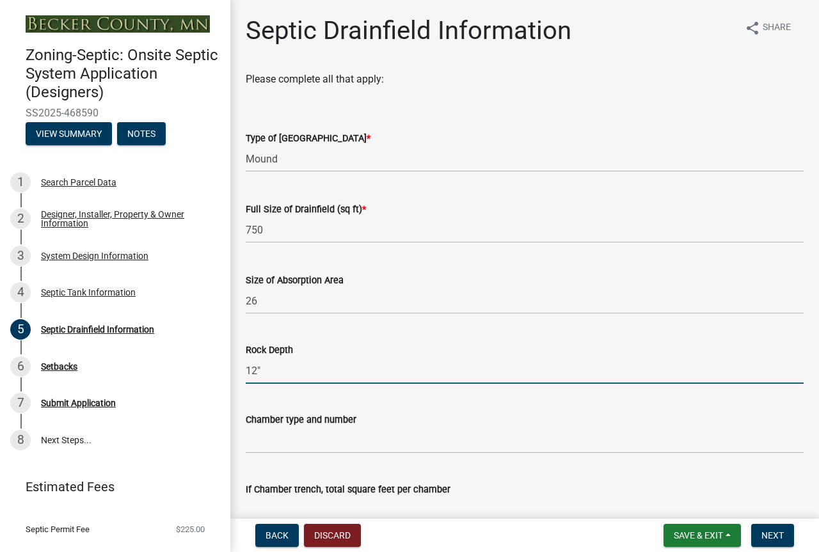
click at [667, 384] on input "12"" at bounding box center [525, 371] width 558 height 26
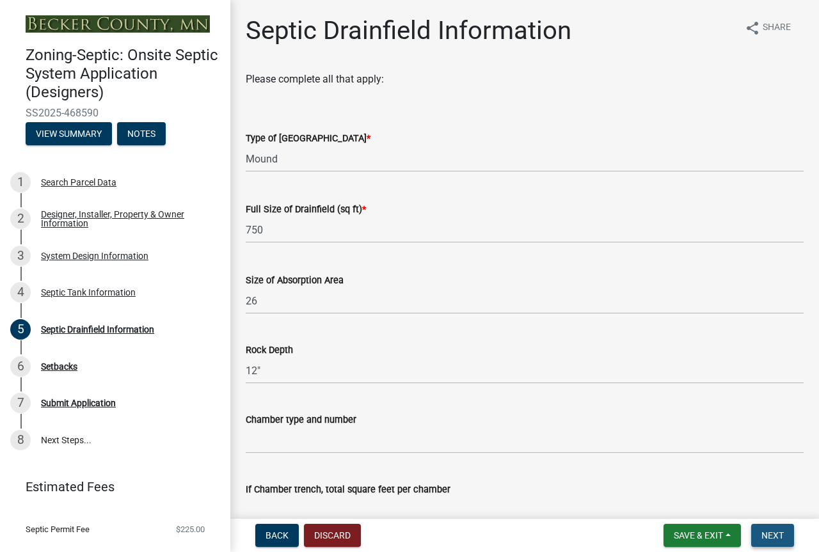
click at [761, 530] on span "Next" at bounding box center [772, 535] width 22 height 10
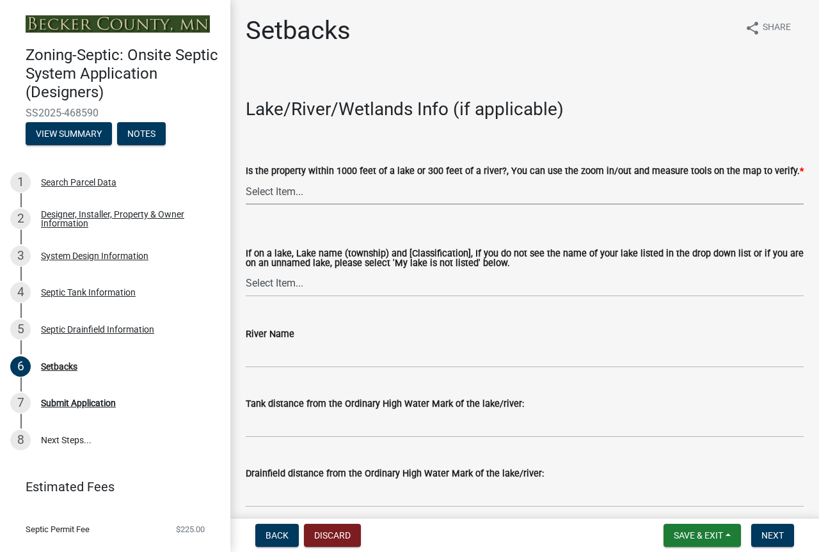
click at [320, 205] on select "Select Item... Yes No" at bounding box center [525, 191] width 558 height 26
click at [249, 205] on select "Select Item... Yes No" at bounding box center [525, 191] width 558 height 26
select select "c245ec0d-8d6f-4710-ab2b-b3aa70611708"
click at [316, 297] on select "Select Item... [GEOGRAPHIC_DATA] is not listed below [GEOGRAPHIC_DATA] ([GEOGRA…" at bounding box center [525, 284] width 558 height 26
click at [249, 297] on select "Select Item... [GEOGRAPHIC_DATA] is not listed below [GEOGRAPHIC_DATA] ([GEOGRA…" at bounding box center [525, 284] width 558 height 26
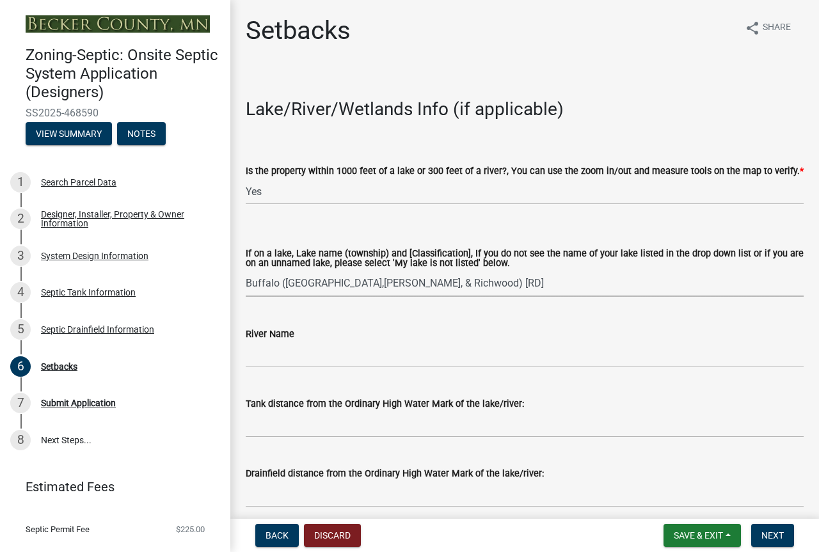
select select "ac522fff-cefe-48d4-87bd-c0886e8e40f0"
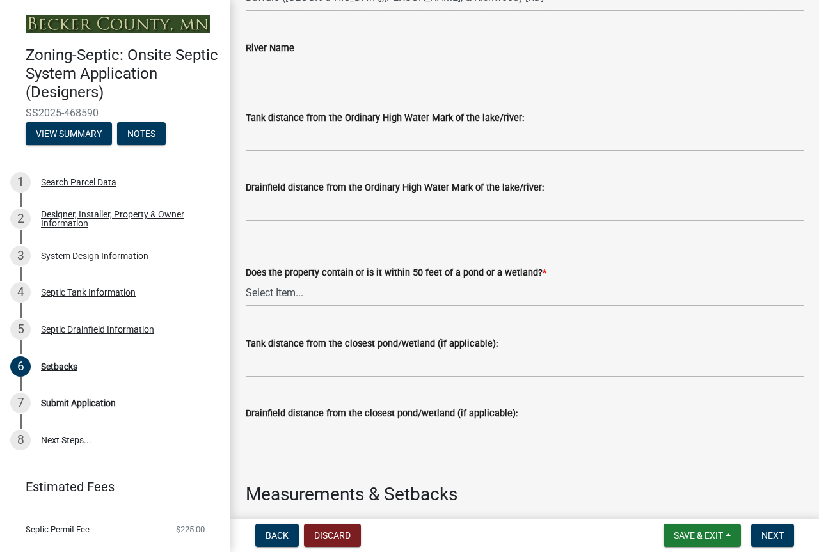
scroll to position [288, 0]
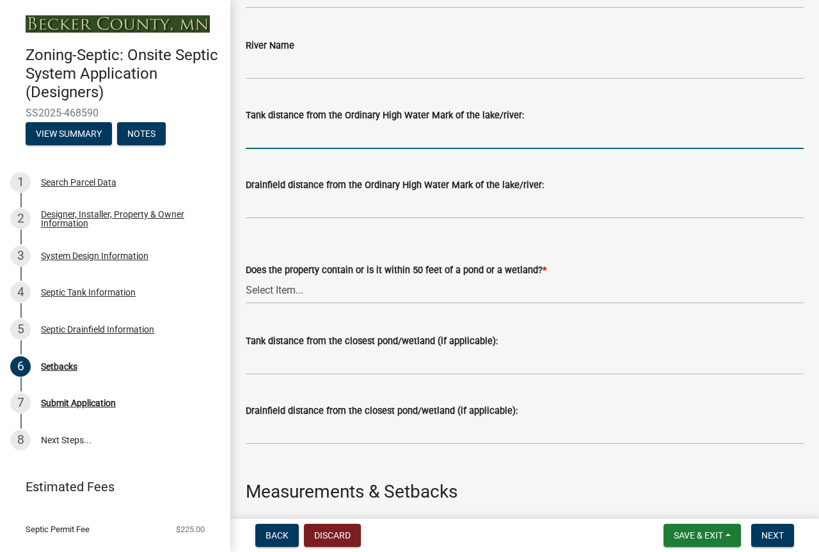
click at [283, 149] on input "Tank distance from the Ordinary High Water Mark of the lake/river:" at bounding box center [525, 136] width 558 height 26
type input "100'"
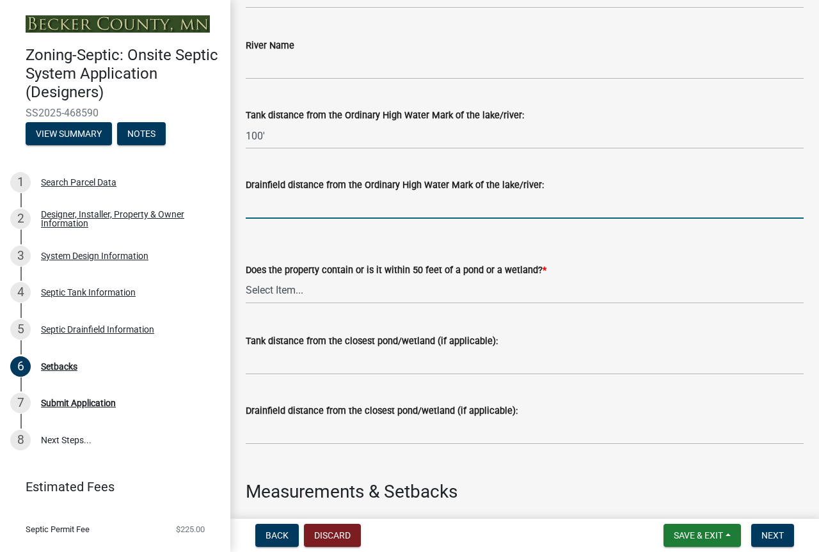
click at [304, 219] on input "Drainfield distance from the Ordinary High Water Mark of the lake/river:" at bounding box center [525, 206] width 558 height 26
type input "100'"
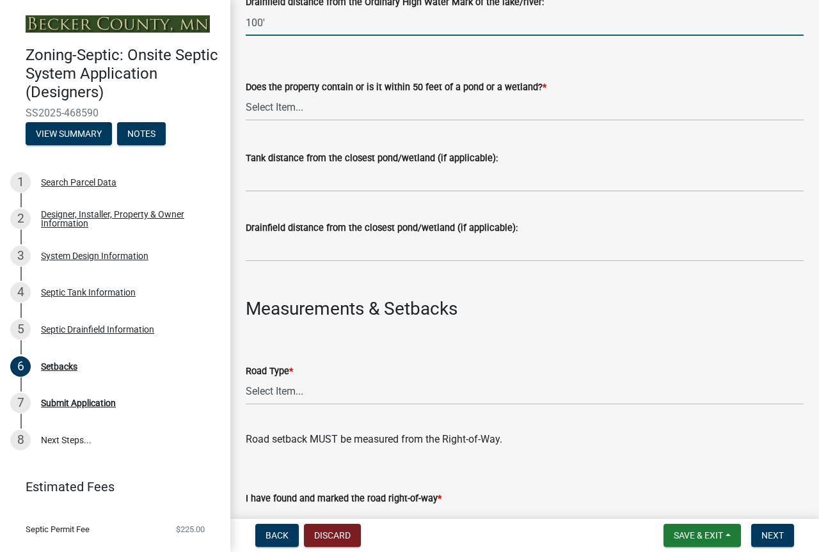
scroll to position [475, 0]
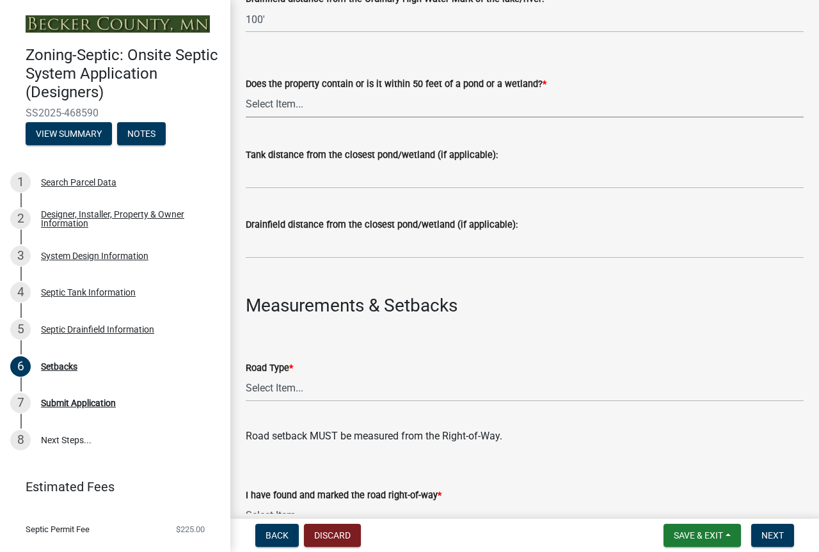
click at [319, 118] on select "Select Item... Yes No" at bounding box center [525, 104] width 558 height 26
click at [249, 118] on select "Select Item... Yes No" at bounding box center [525, 104] width 558 height 26
select select "23044af5-43bb-4cf5-8aef-2716db2ce5fc"
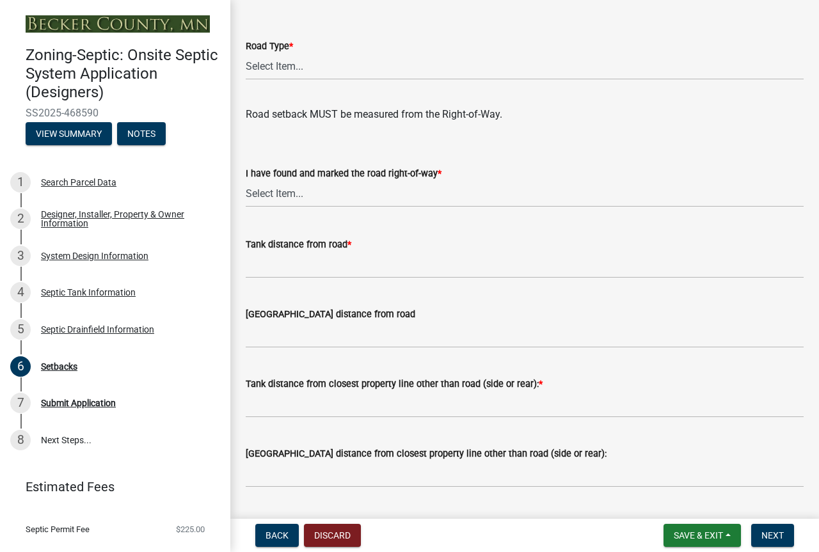
scroll to position [801, 0]
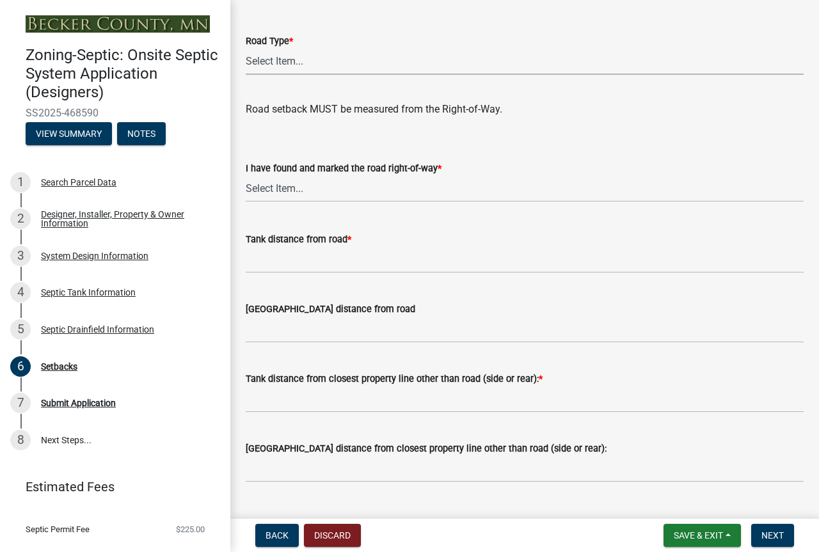
click at [322, 75] on select "Select Item... State County Public / Township Private Easement [GEOGRAPHIC_DATA]" at bounding box center [525, 62] width 558 height 26
click at [249, 75] on select "Select Item... State County Public / Township Private Easement [GEOGRAPHIC_DATA]" at bounding box center [525, 62] width 558 height 26
select select "21af9b93-f494-48c6-91ae-235d36c6c939"
click at [294, 202] on select "Select Item... Yes No" at bounding box center [525, 189] width 558 height 26
click at [249, 202] on select "Select Item... Yes No" at bounding box center [525, 189] width 558 height 26
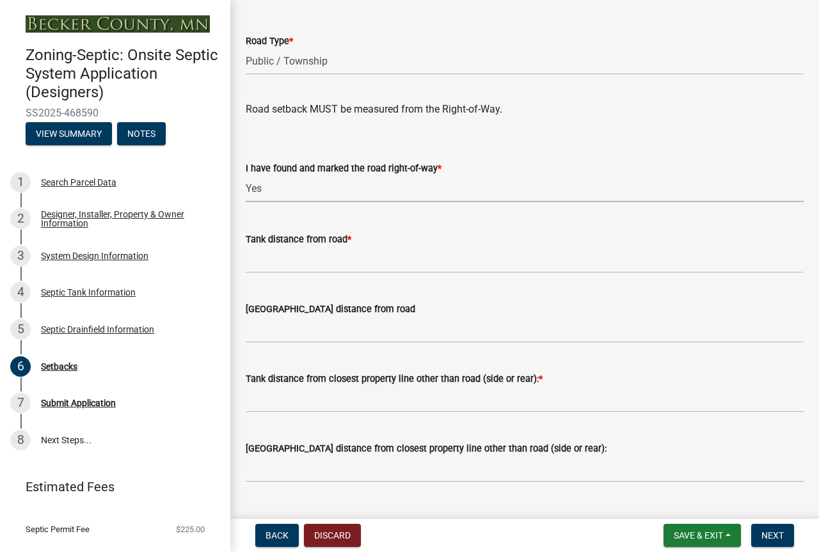
select select "a3ce498e-f8b1-44e2-889e-c4968ac74b5a"
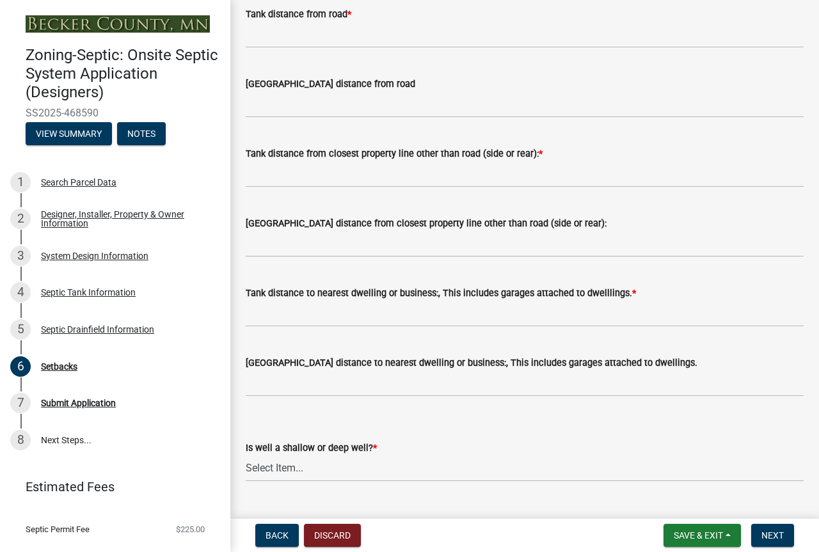
scroll to position [1035, 0]
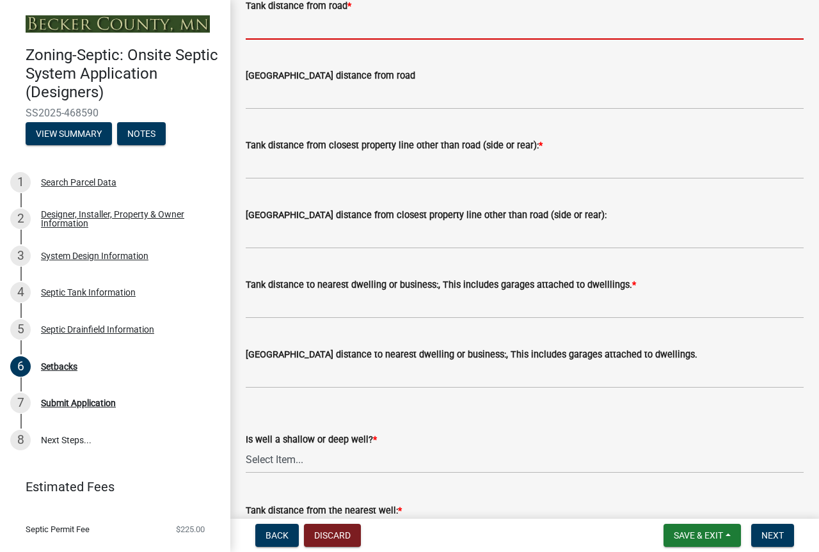
click at [278, 40] on input "Tank distance from road *" at bounding box center [525, 26] width 558 height 26
type input ">100'"
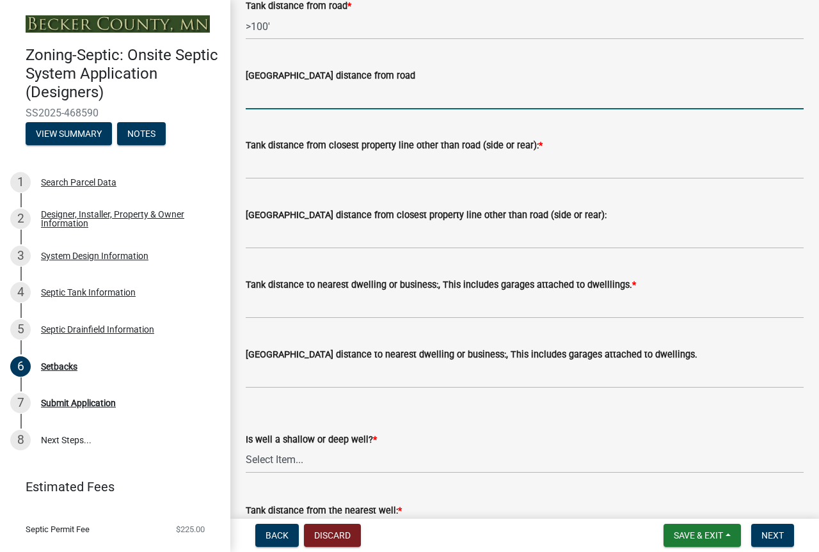
click at [301, 109] on input "[GEOGRAPHIC_DATA] distance from road" at bounding box center [525, 96] width 558 height 26
type input "10'"
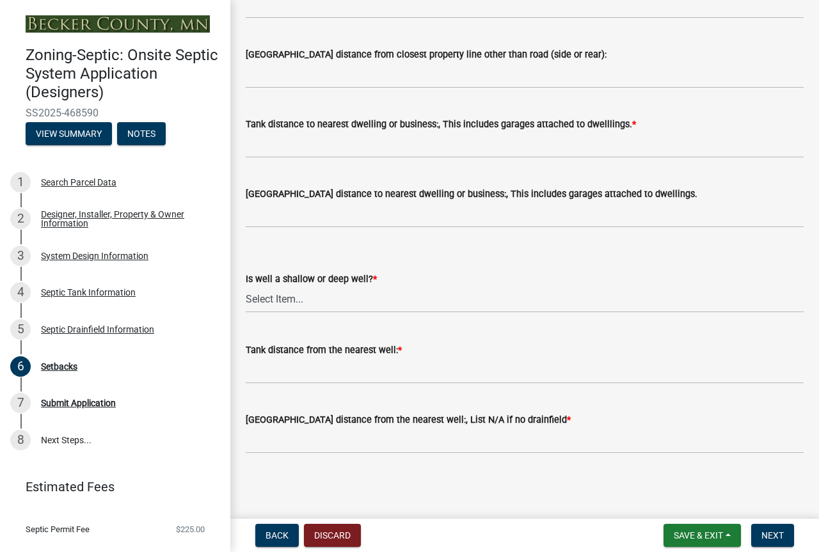
scroll to position [1220, 0]
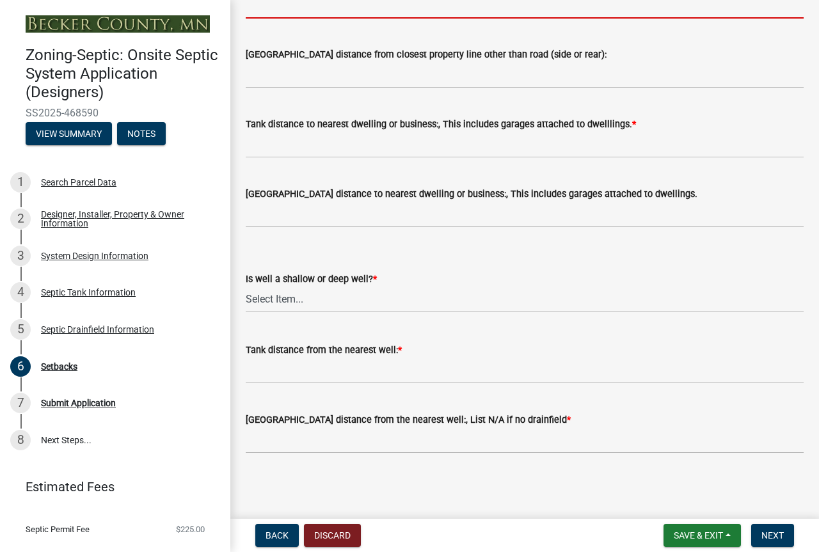
click at [269, 19] on input "Tank distance from closest property line other than road (side or rear): *" at bounding box center [525, 5] width 558 height 26
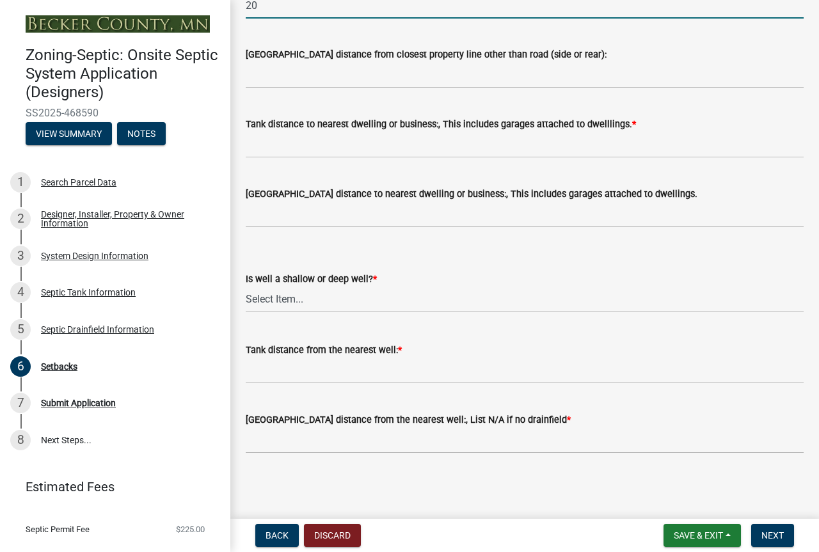
type input "2"
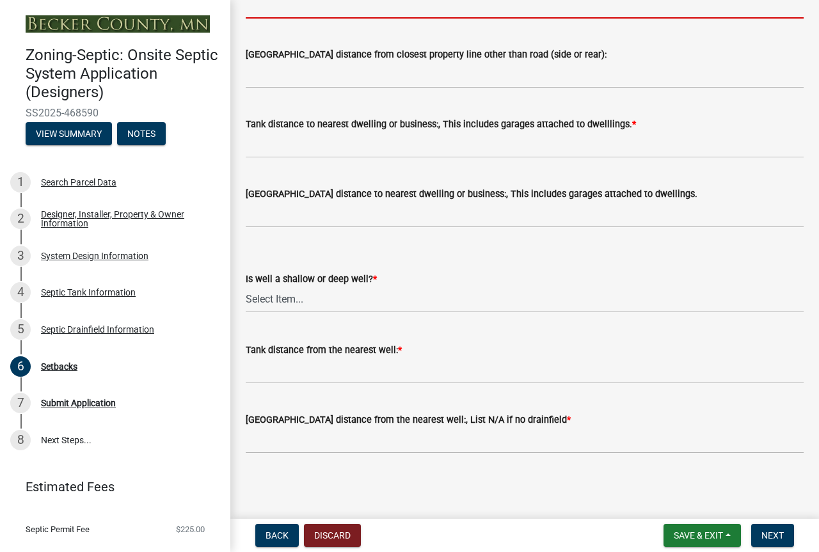
type input "1"
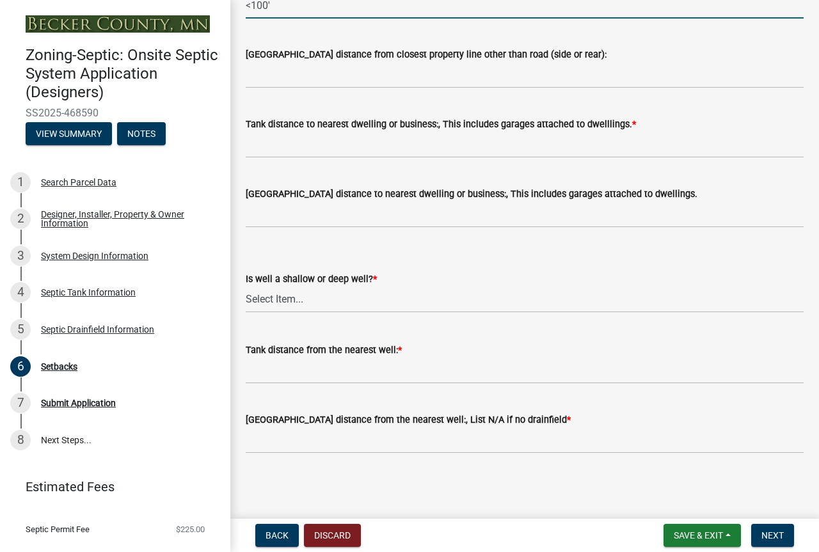
type input "<100'"
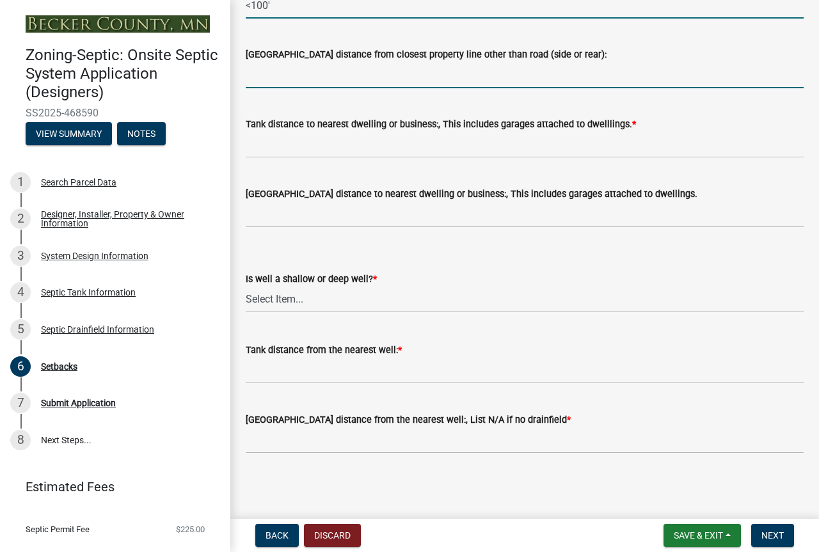
click at [267, 88] on input "[GEOGRAPHIC_DATA] distance from closest property line other than road (side or …" at bounding box center [525, 75] width 558 height 26
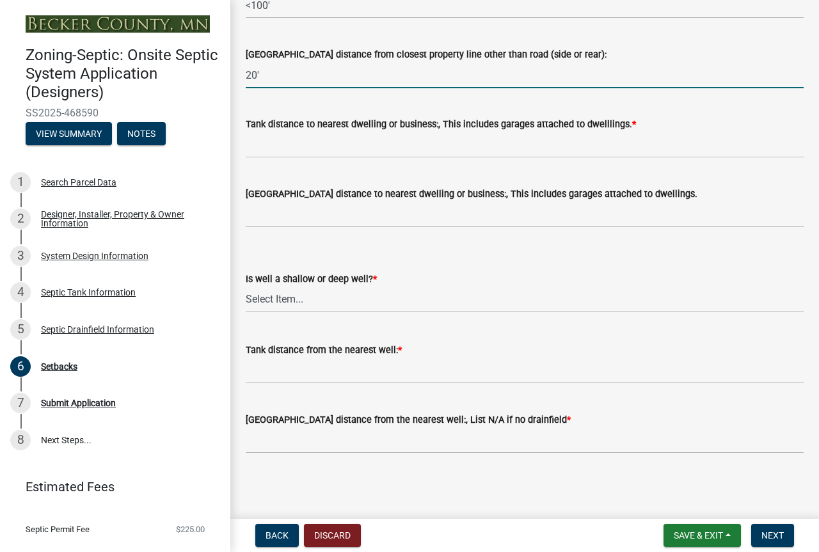
scroll to position [1353, 0]
type input "20'"
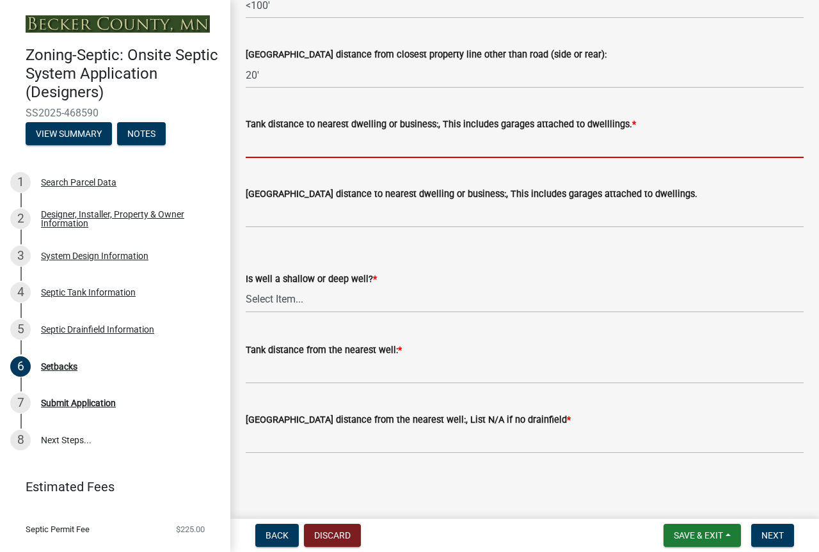
click at [261, 158] on input "Tank distance to nearest dwelling or business:, This includes garages attached …" at bounding box center [525, 145] width 558 height 26
type input "20'"
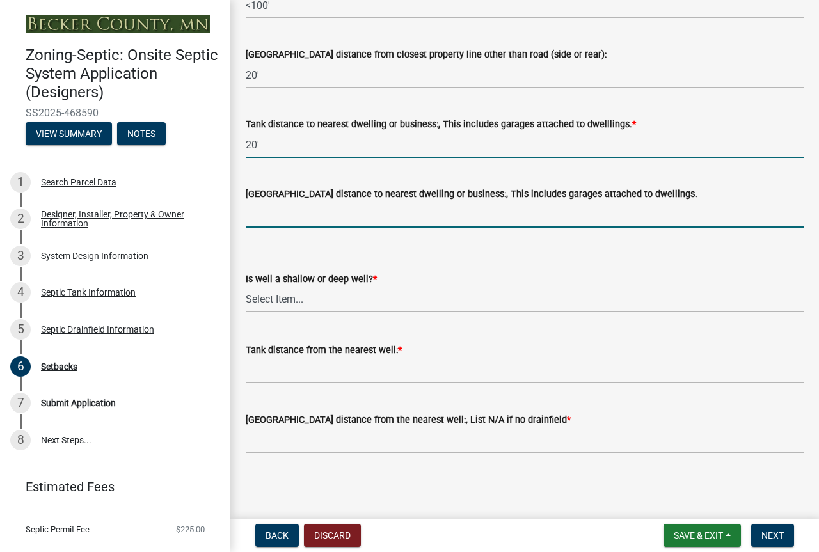
click at [310, 228] on input "[GEOGRAPHIC_DATA] distance to nearest dwelling or business:, This includes gara…" at bounding box center [525, 214] width 558 height 26
type input "100'"
click at [317, 313] on select "Select Item... Deep Well Shallow Well No Well - Connected or to be connected to…" at bounding box center [525, 300] width 558 height 26
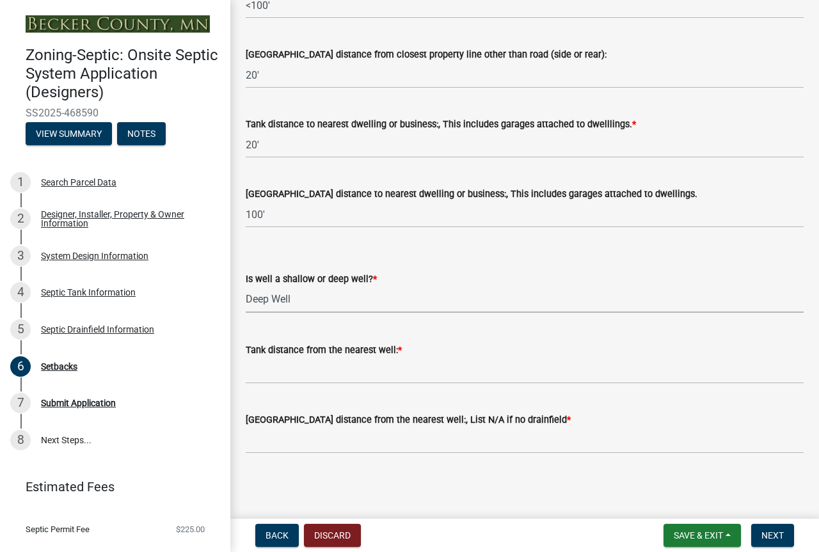
click at [249, 313] on select "Select Item... Deep Well Shallow Well No Well - Connected or to be connected to…" at bounding box center [525, 300] width 558 height 26
select select "cf78f1da-f066-4305-88a2-864abad1fa52"
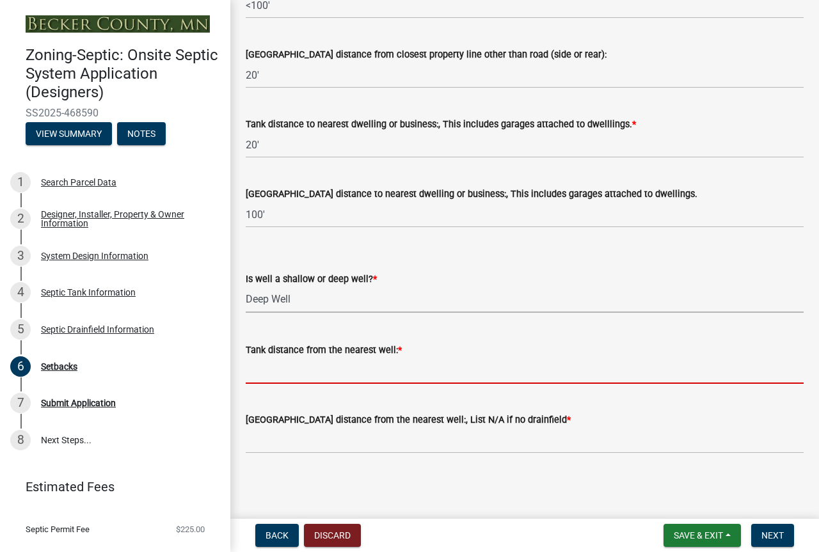
click at [291, 384] on input "Tank distance from the nearest well: *" at bounding box center [525, 371] width 558 height 26
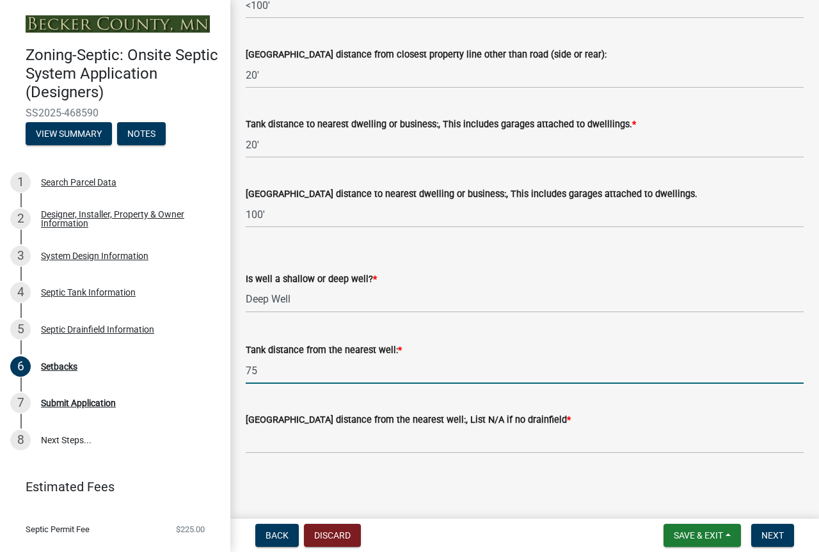
type input "7"
type input "50'"
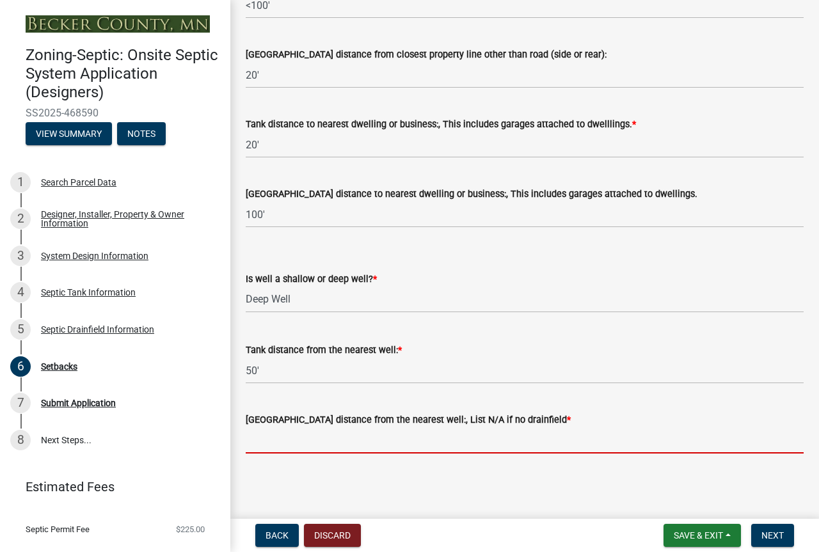
click at [269, 436] on input "[GEOGRAPHIC_DATA] distance from the nearest well:, List N/A if no drainfield *" at bounding box center [525, 440] width 558 height 26
type input ">50'"
click at [761, 531] on span "Next" at bounding box center [772, 535] width 22 height 10
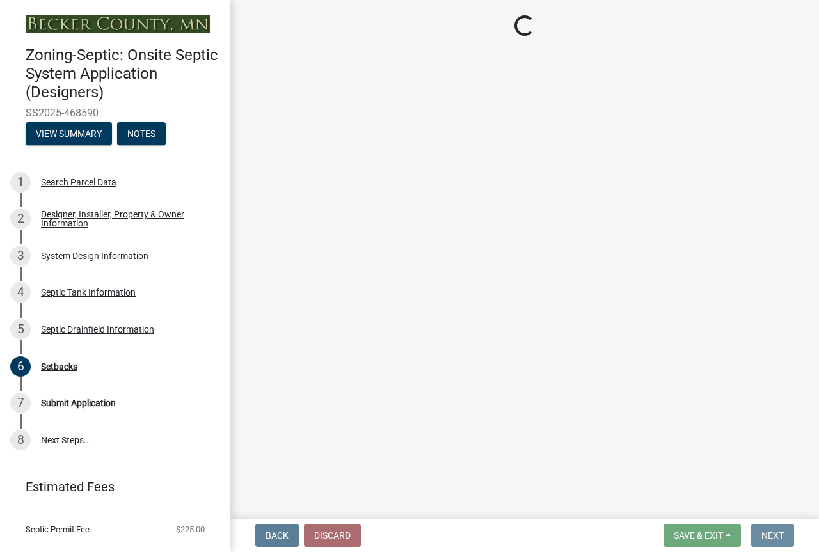
scroll to position [0, 0]
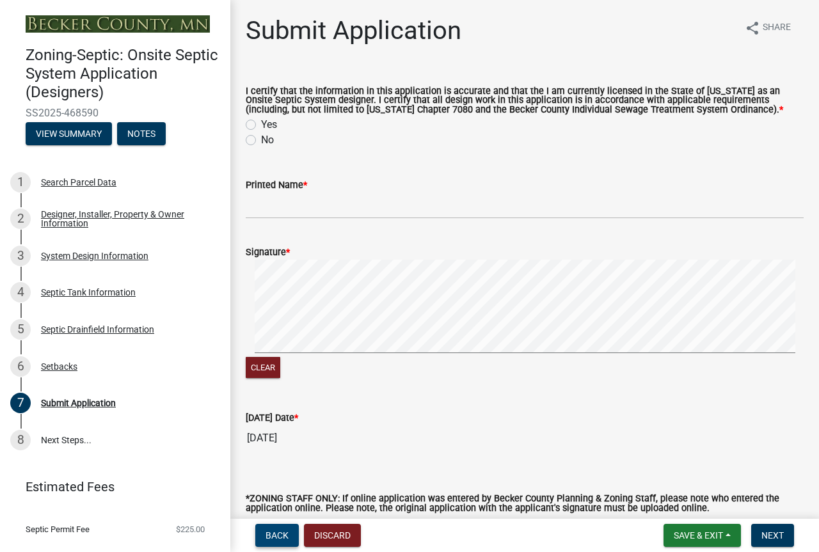
click at [285, 535] on span "Back" at bounding box center [276, 535] width 23 height 10
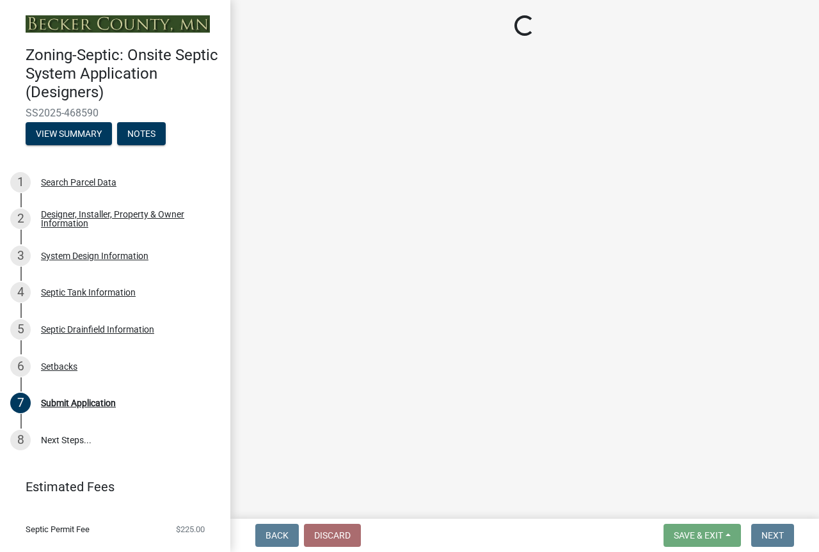
select select "c245ec0d-8d6f-4710-ab2b-b3aa70611708"
select select "ac522fff-cefe-48d4-87bd-c0886e8e40f0"
select select "23044af5-43bb-4cf5-8aef-2716db2ce5fc"
select select "21af9b93-f494-48c6-91ae-235d36c6c939"
select select "a3ce498e-f8b1-44e2-889e-c4968ac74b5a"
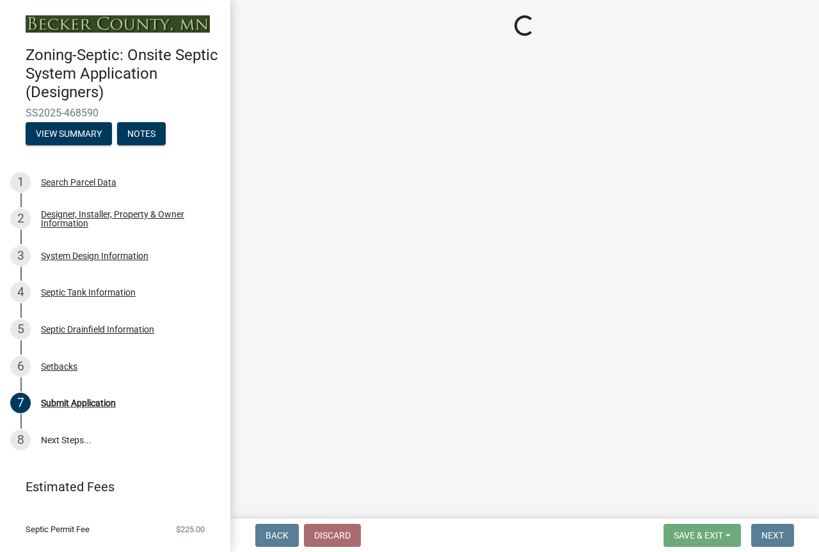
select select "cf78f1da-f066-4305-88a2-864abad1fa52"
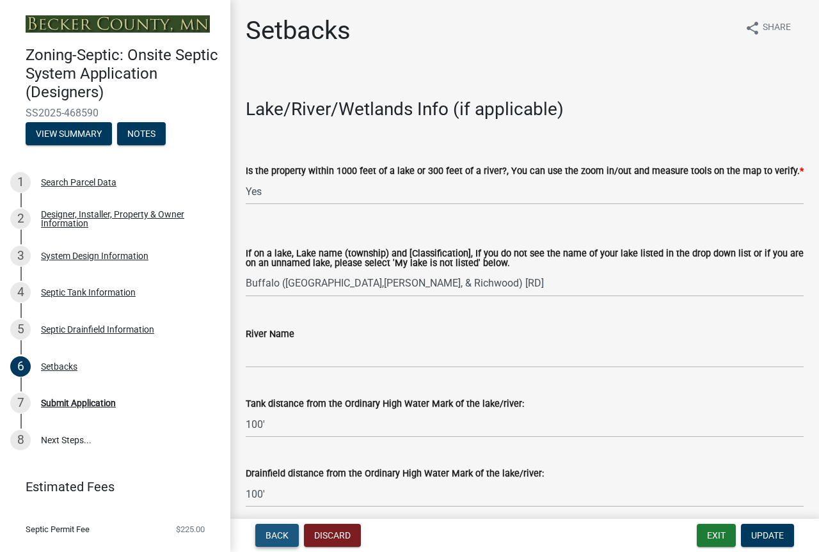
click at [285, 535] on span "Back" at bounding box center [276, 535] width 23 height 10
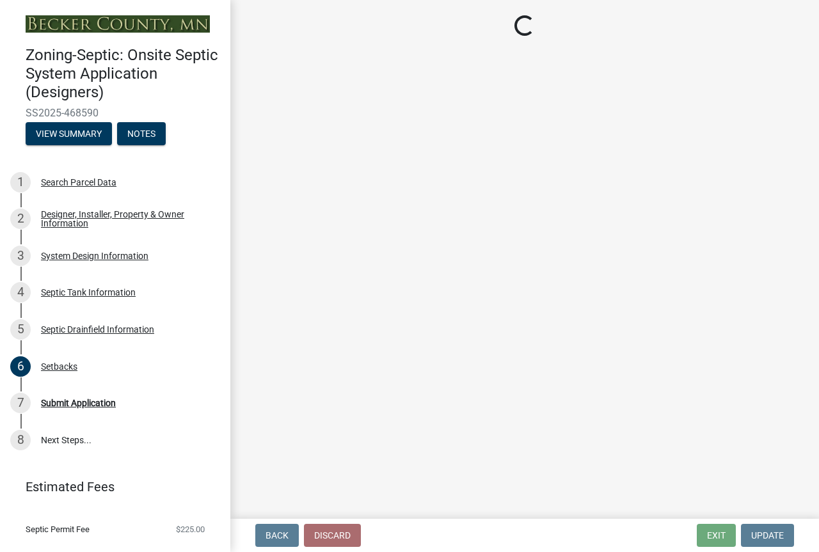
select select "757b77d3-357c-421c-8450-4fc78db4eecb"
select select "366d546d-8bc3-42fb-bca7-8a9455861f61"
select select "0f36ed72-3be4-43ea-833d-020a26f295a5"
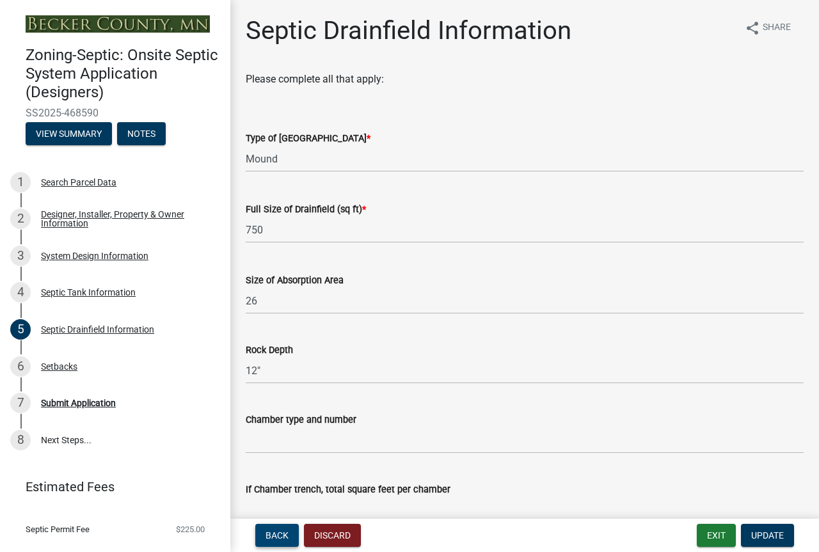
click at [285, 535] on span "Back" at bounding box center [276, 535] width 23 height 10
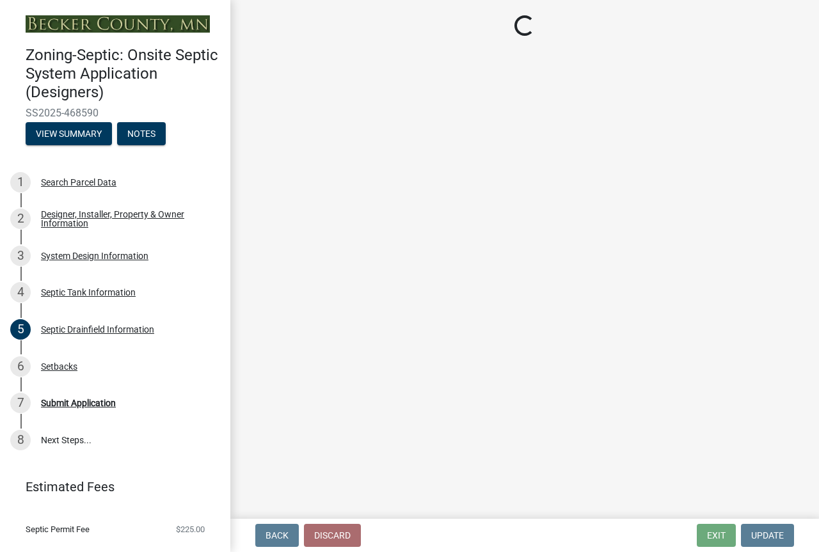
select select "f9fbe67c-c1cf-4a63-8ad4-799ce56b7f21"
select select "755580e7-6a23-4f31-b987-1fba436fc27e"
select select "e0ee17af-48b7-4b92-9885-812dbb1428e7"
select select "c84d9e4c-2287-4d2e-9ef7-9874a7456ee3"
select select "a956bcdf-8f12-4f61-bfc1-a6e229dc0595"
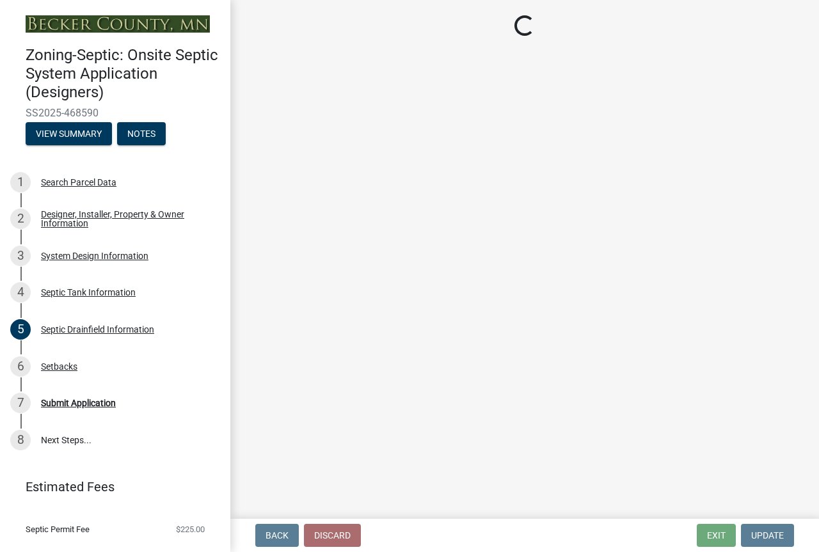
select select "7b57e397-6881-49c8-9b87-e40bdbeb8239"
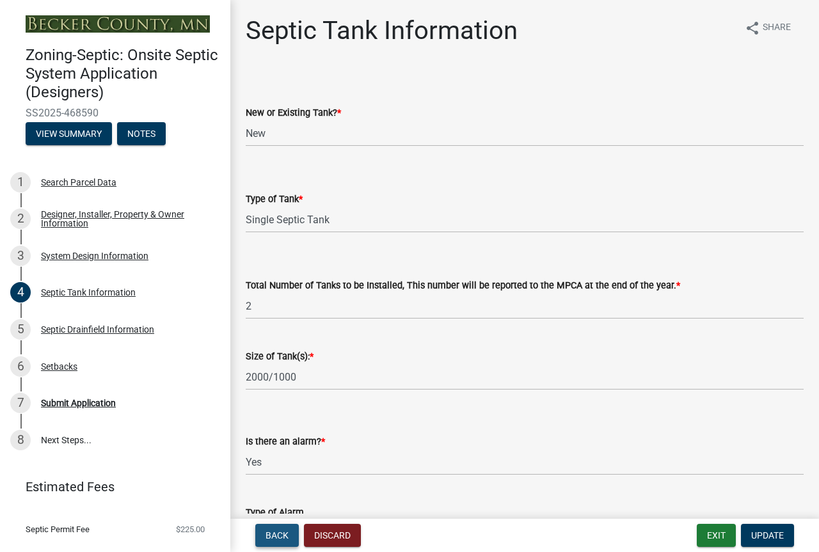
click at [285, 535] on span "Back" at bounding box center [276, 535] width 23 height 10
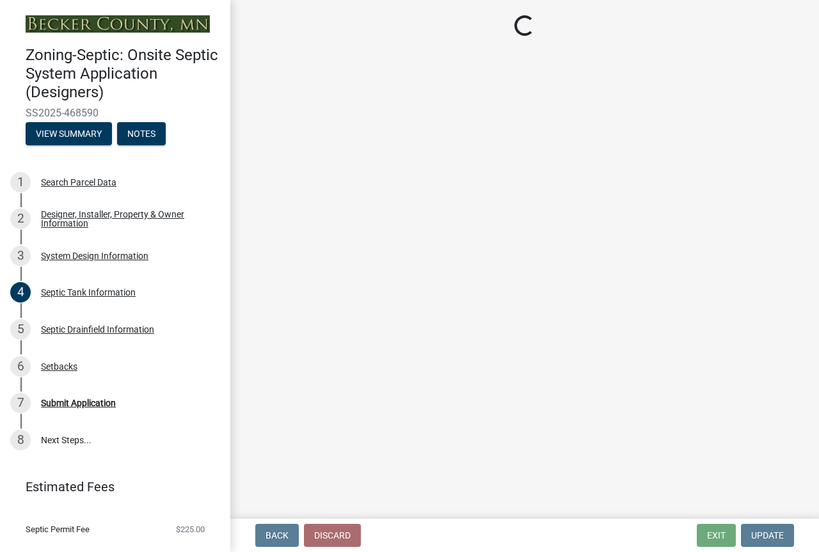
select select "8ba21533-2acf-4cc6-95e5-280e4aabd5a3"
select select "25258e87-3ef9-4f1c-a5f1-75a1d463abfb"
select select "011fbff4-a41d-4a75-9bd8-71c7e6c69e0d"
select select "85fdfef2-2683-4311-b5d5-5505f6411127"
select select "bbba294c-e7e6-4483-b1a0-88fbc7e04017"
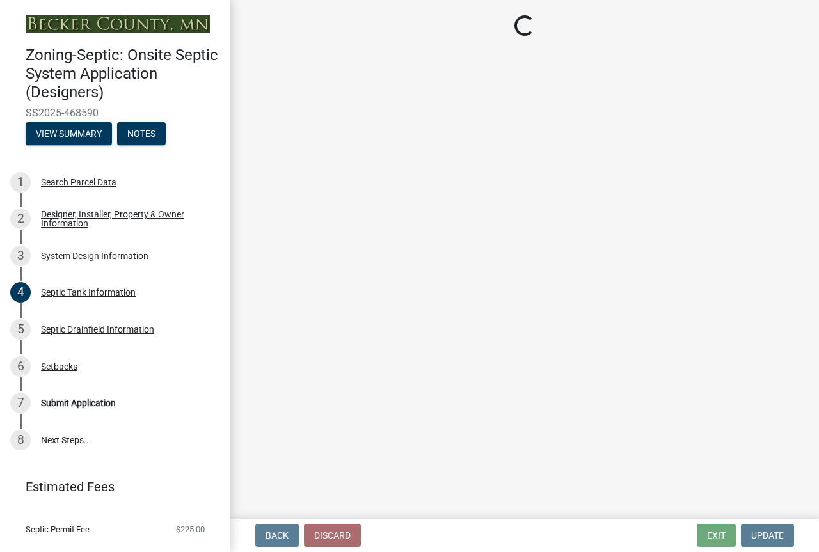
select select "ba735beb-519e-40f0-ae20-62d65fc4c46b"
select select "ef698bf5-6172-44c1-9ffb-522c07469aed"
select select "a0c59fcd-b61c-4c3a-90a8-e70849750c47"
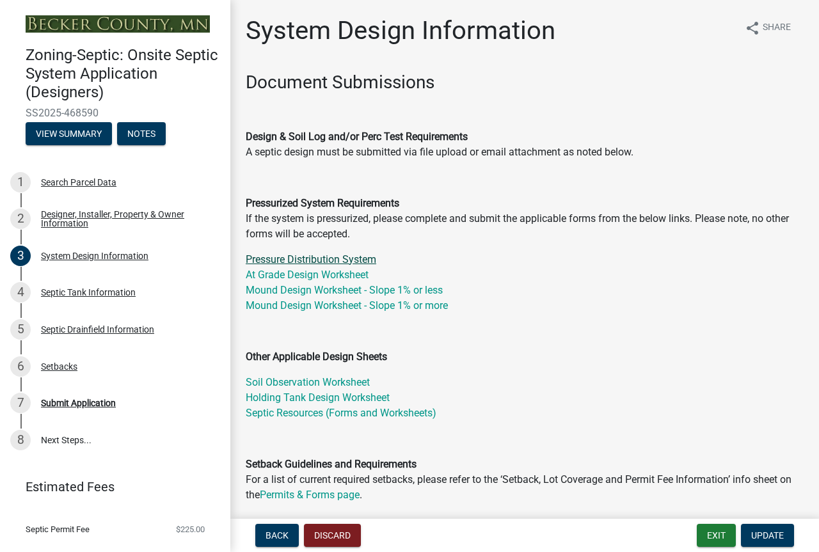
click at [324, 265] on link "Pressure Distribution System" at bounding box center [311, 259] width 130 height 12
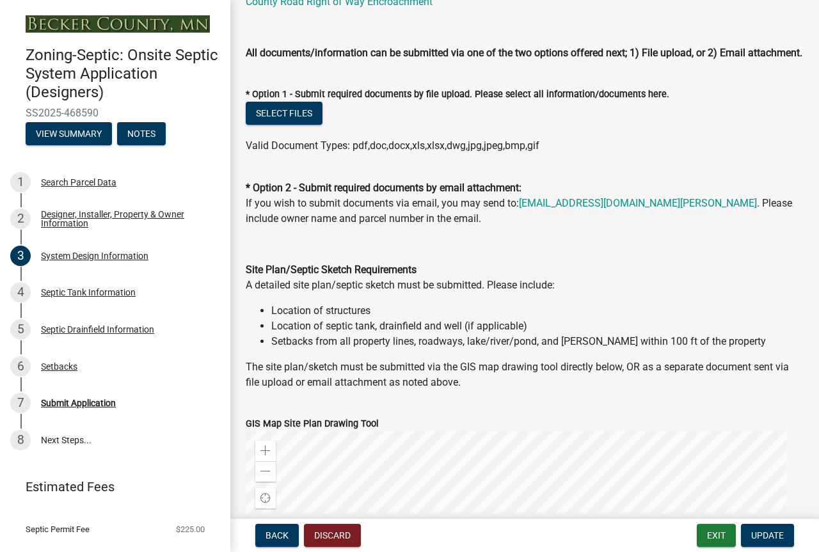
scroll to position [650, 0]
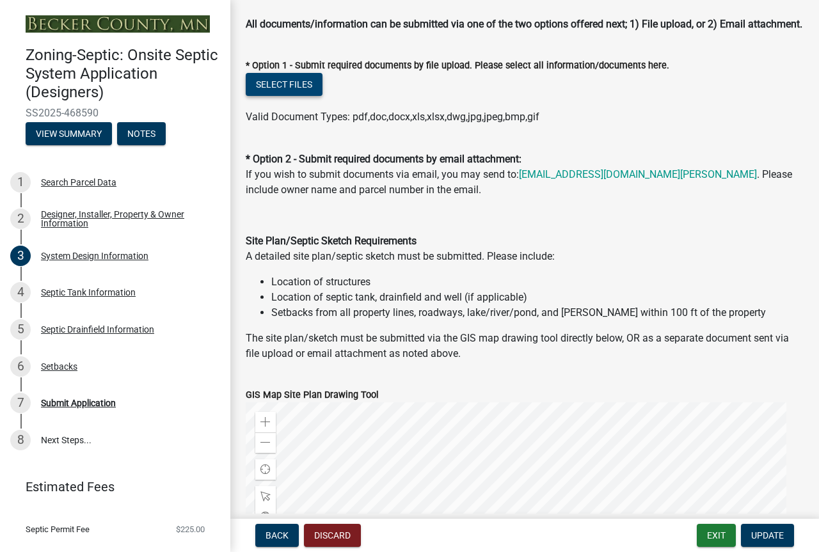
click at [297, 96] on button "Select files" at bounding box center [284, 84] width 77 height 23
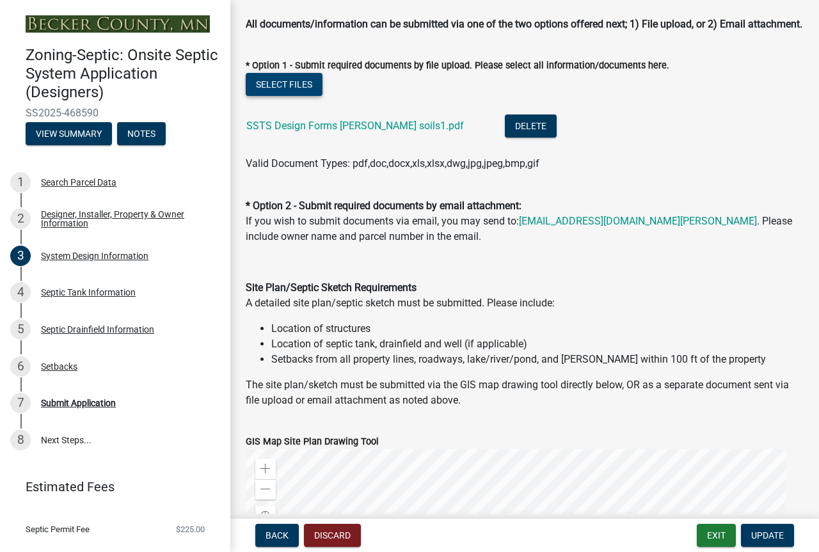
click at [304, 96] on button "Select files" at bounding box center [284, 84] width 77 height 23
click at [284, 96] on button "Select files" at bounding box center [284, 84] width 77 height 23
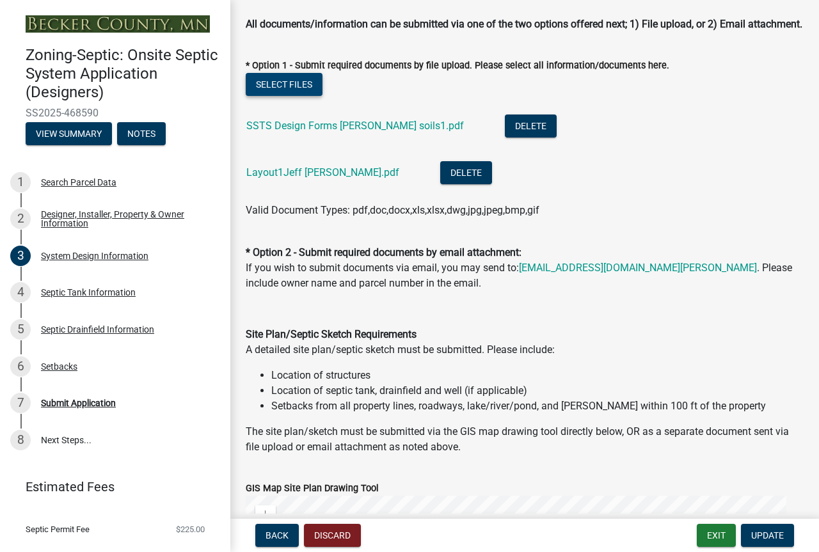
click at [292, 96] on button "Select files" at bounding box center [284, 84] width 77 height 23
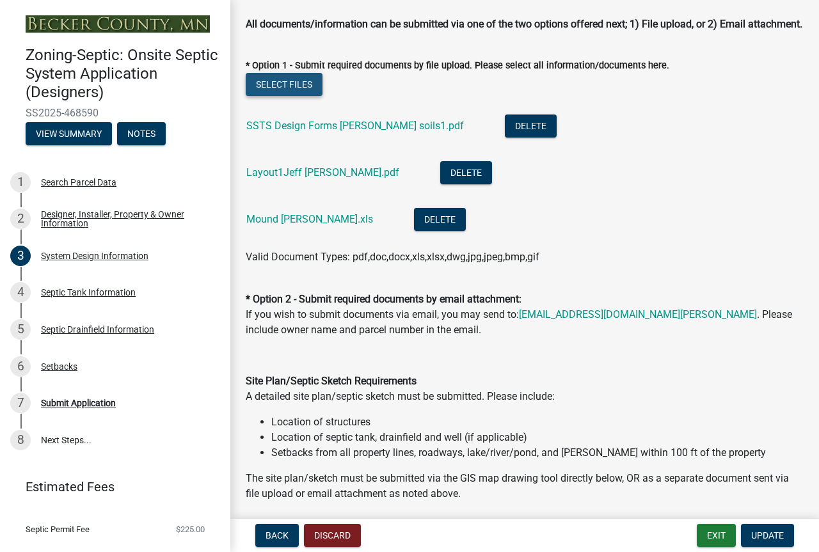
click at [285, 96] on button "Select files" at bounding box center [284, 84] width 77 height 23
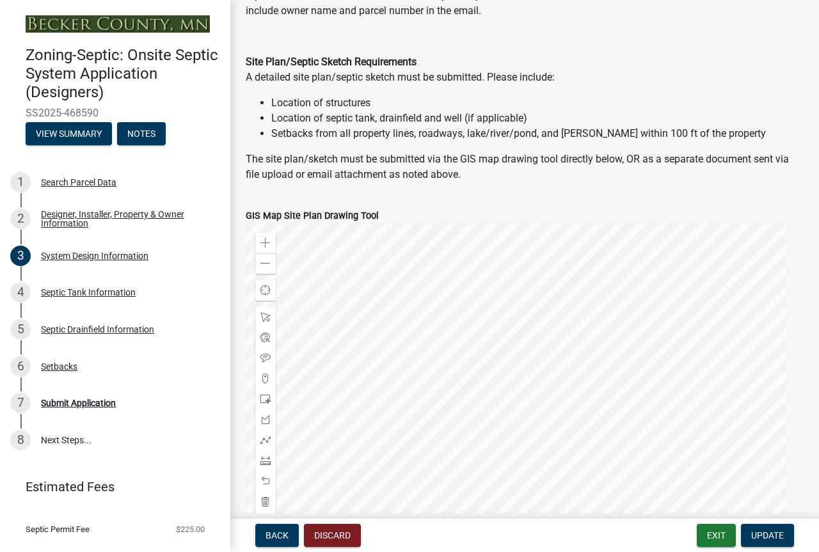
scroll to position [1026, 0]
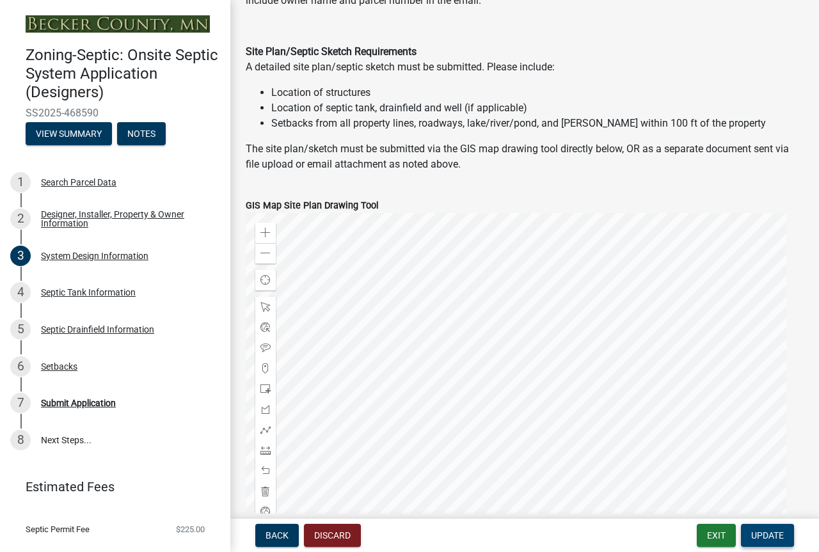
click at [753, 530] on span "Update" at bounding box center [767, 535] width 33 height 10
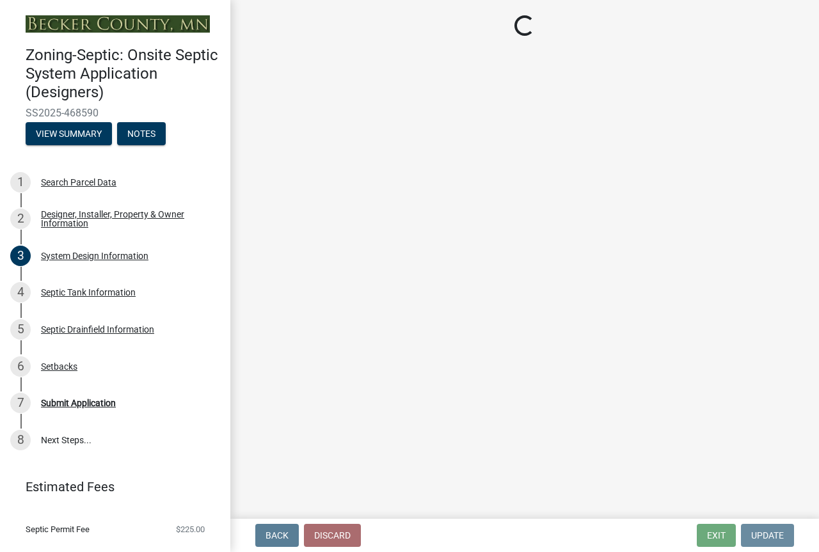
scroll to position [0, 0]
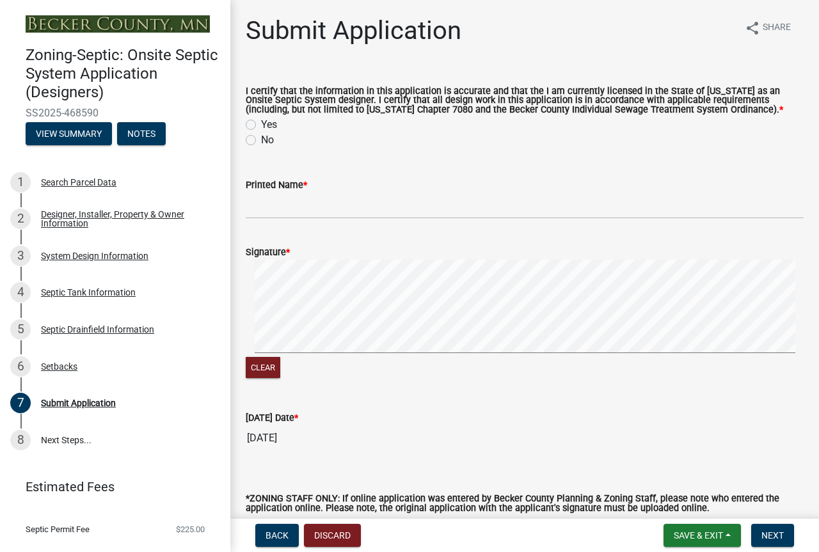
click at [261, 132] on label "Yes" at bounding box center [269, 124] width 16 height 15
click at [261, 125] on input "Yes" at bounding box center [265, 121] width 8 height 8
radio input "true"
click at [309, 219] on input "Printed Name *" at bounding box center [525, 206] width 558 height 26
type input "[PERSON_NAME]"
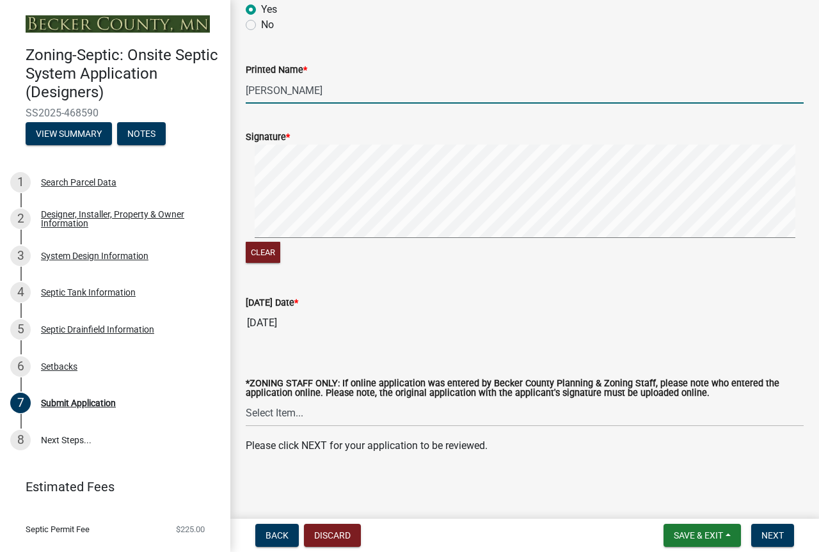
scroll to position [261, 0]
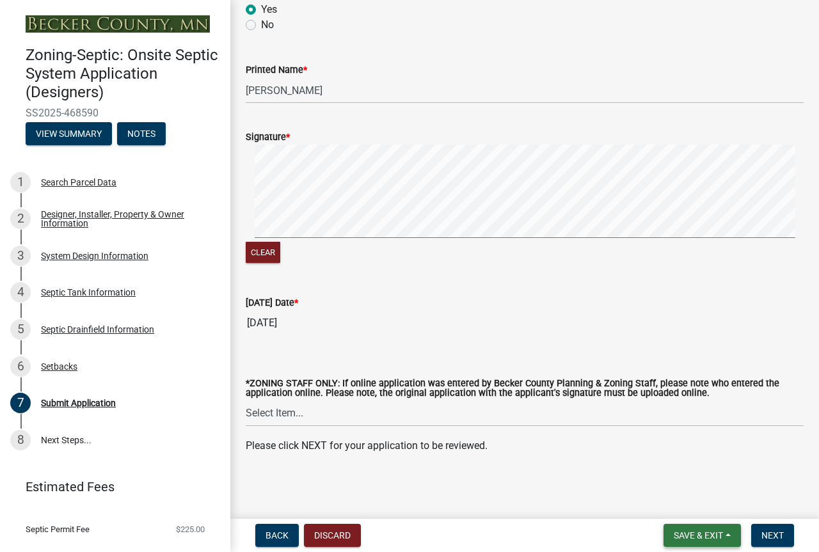
click at [674, 530] on span "Save & Exit" at bounding box center [698, 535] width 49 height 10
click at [638, 452] on button "Save" at bounding box center [689, 465] width 102 height 31
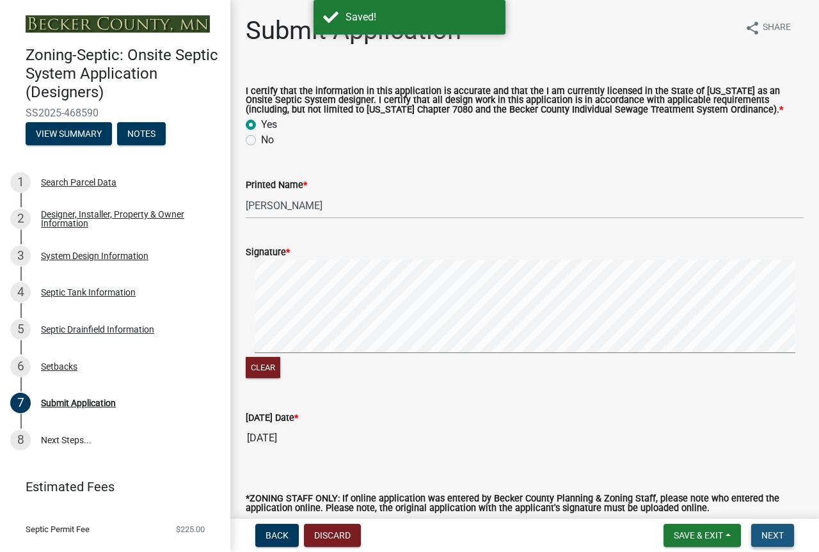
click at [761, 530] on span "Next" at bounding box center [772, 535] width 22 height 10
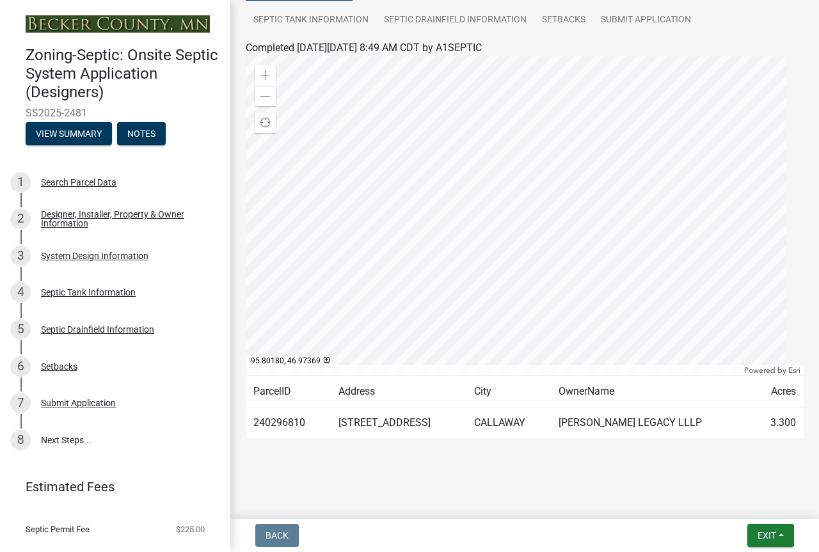
scroll to position [300, 0]
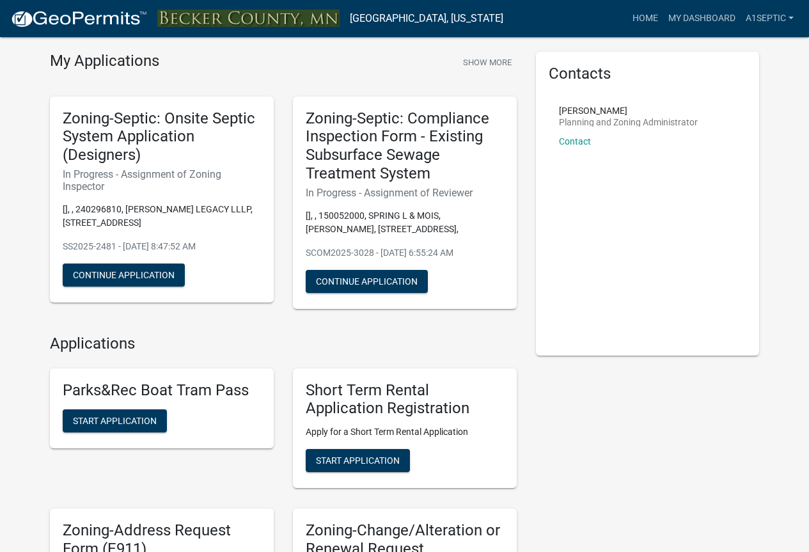
scroll to position [33, 0]
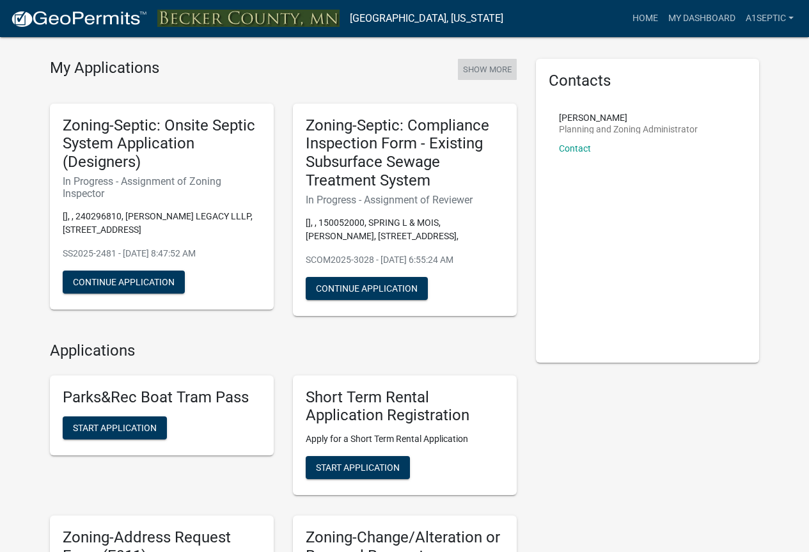
click at [478, 80] on button "Show More" at bounding box center [487, 69] width 59 height 21
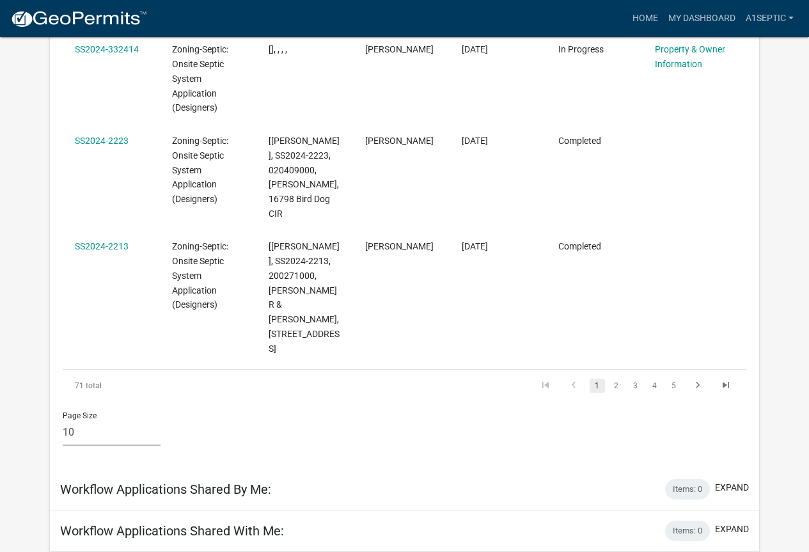
scroll to position [1094, 0]
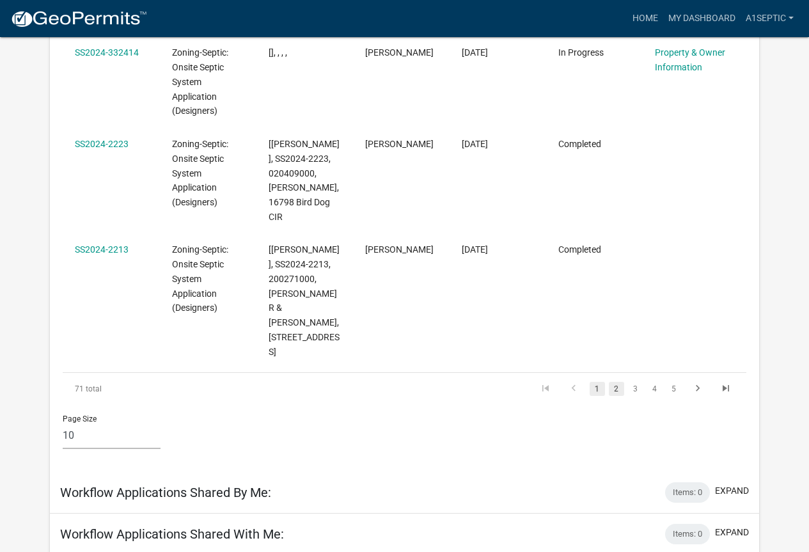
click at [615, 396] on link "2" at bounding box center [616, 389] width 15 height 14
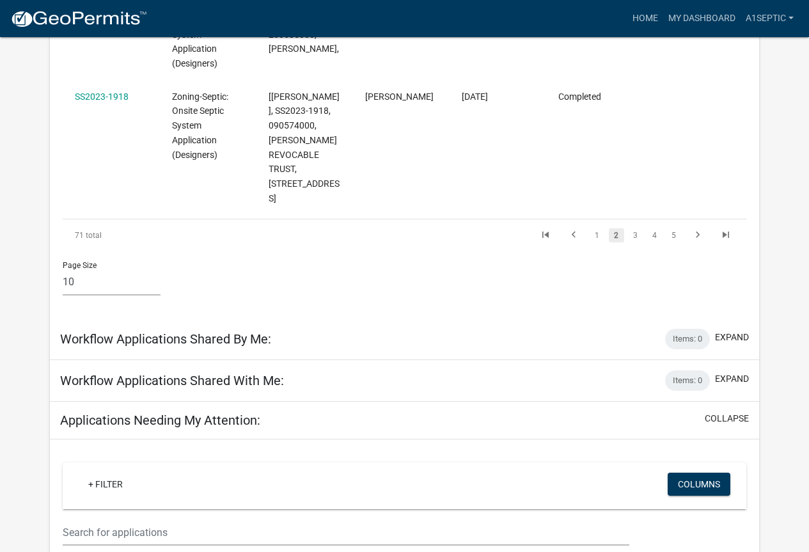
scroll to position [1178, 0]
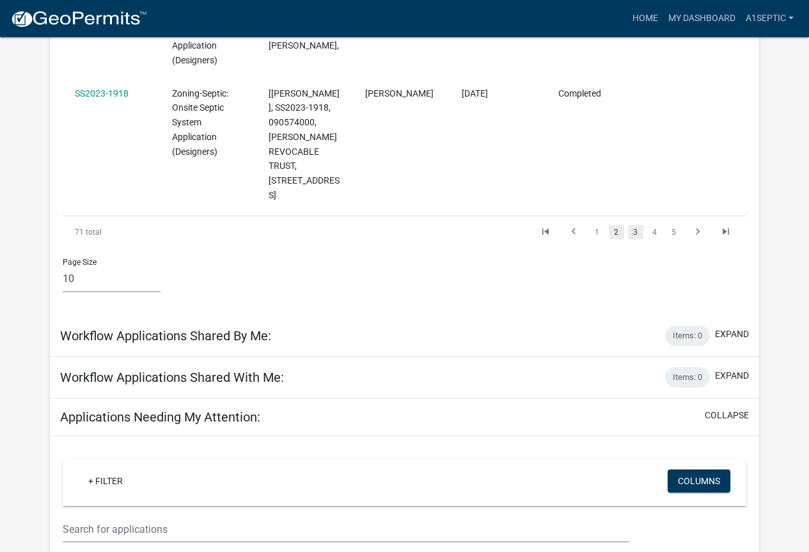
click at [633, 239] on link "3" at bounding box center [635, 232] width 15 height 14
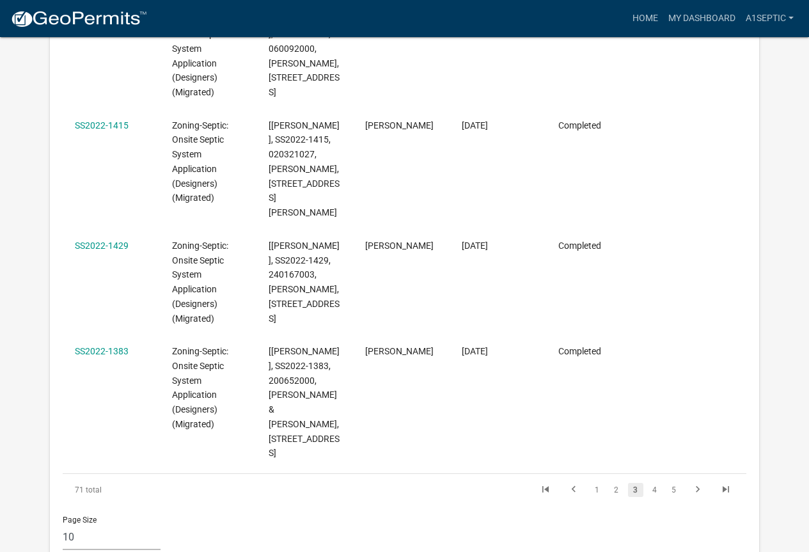
scroll to position [1043, 0]
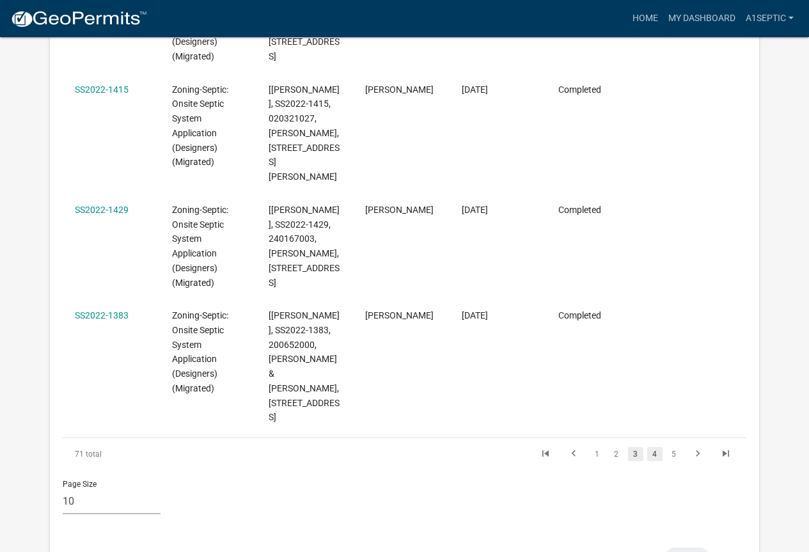
click at [652, 461] on link "4" at bounding box center [654, 454] width 15 height 14
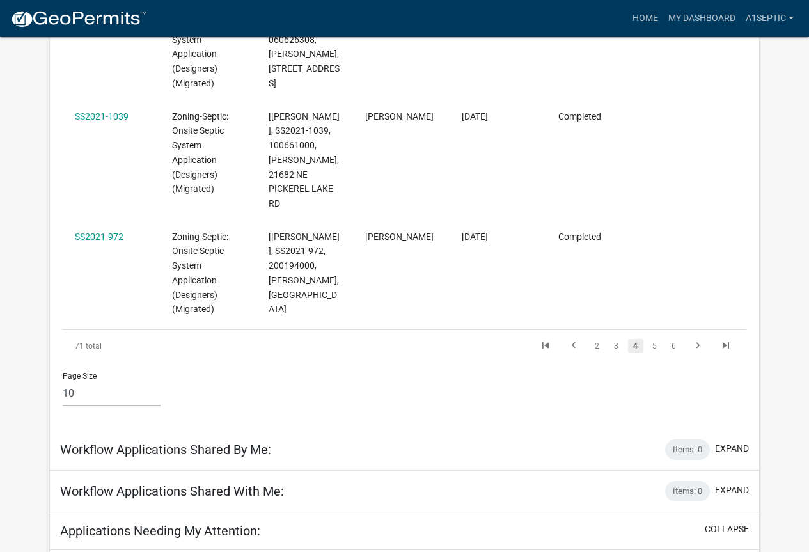
scroll to position [1099, 0]
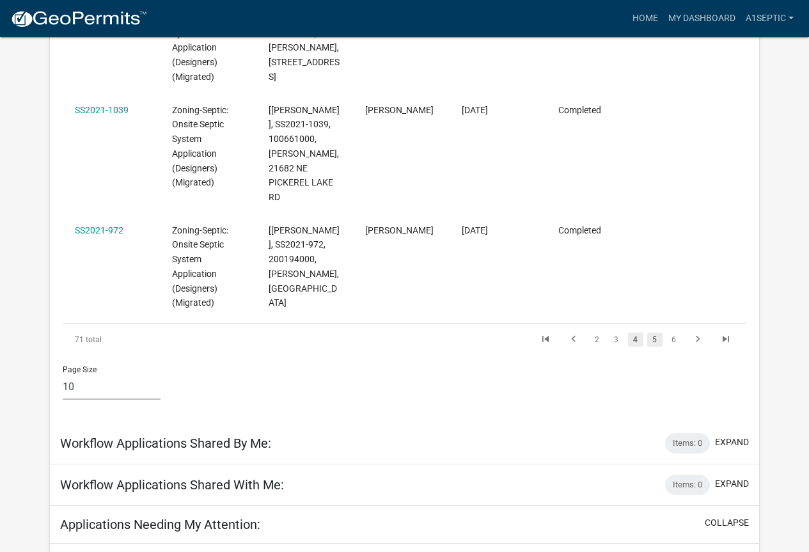
click at [651, 347] on link "5" at bounding box center [654, 340] width 15 height 14
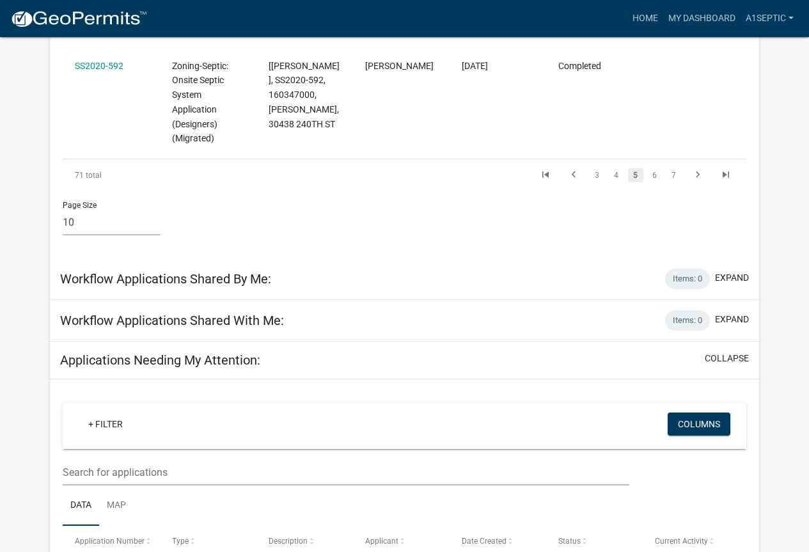
scroll to position [1325, 0]
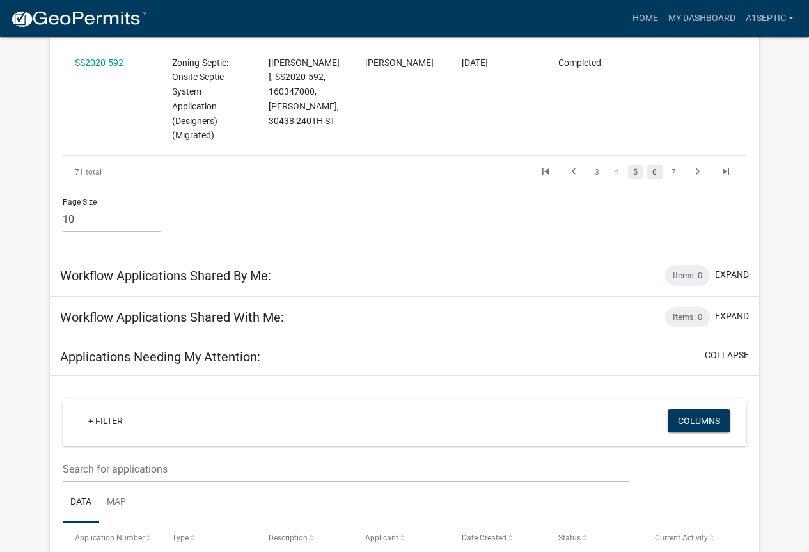
click at [654, 179] on link "6" at bounding box center [654, 172] width 15 height 14
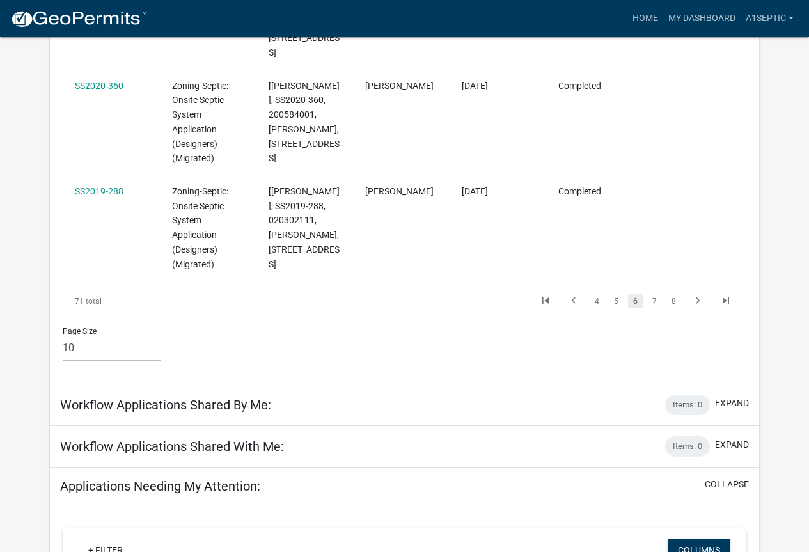
scroll to position [1243, 0]
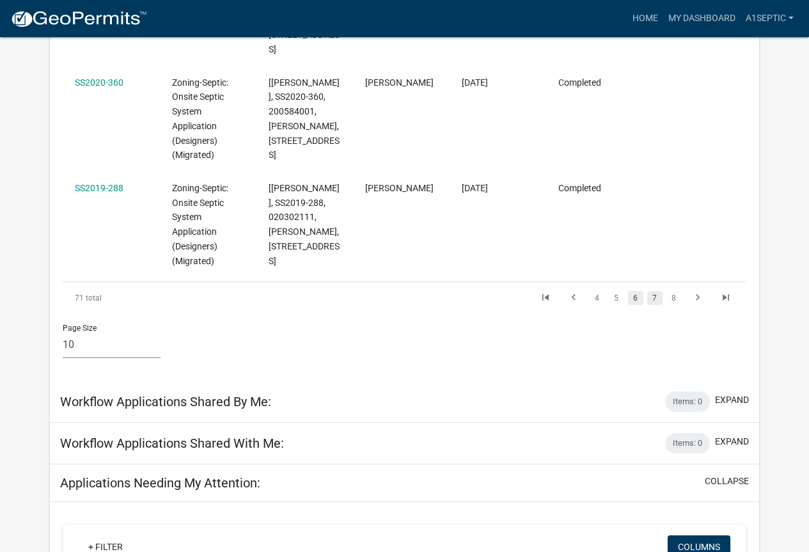
click at [652, 305] on link "7" at bounding box center [654, 298] width 15 height 14
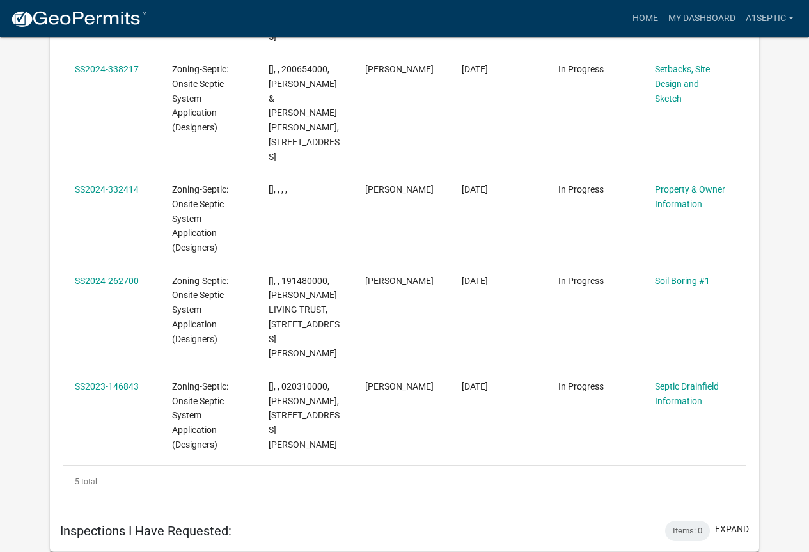
scroll to position [2263, 0]
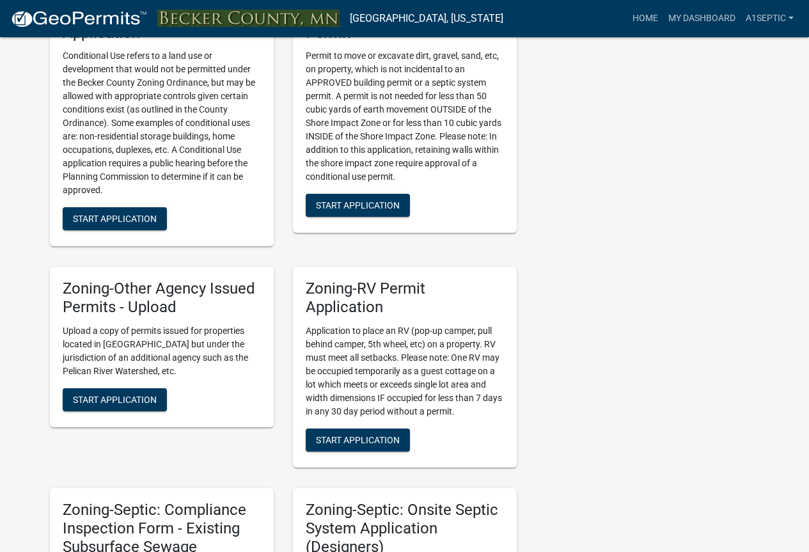
scroll to position [764, 0]
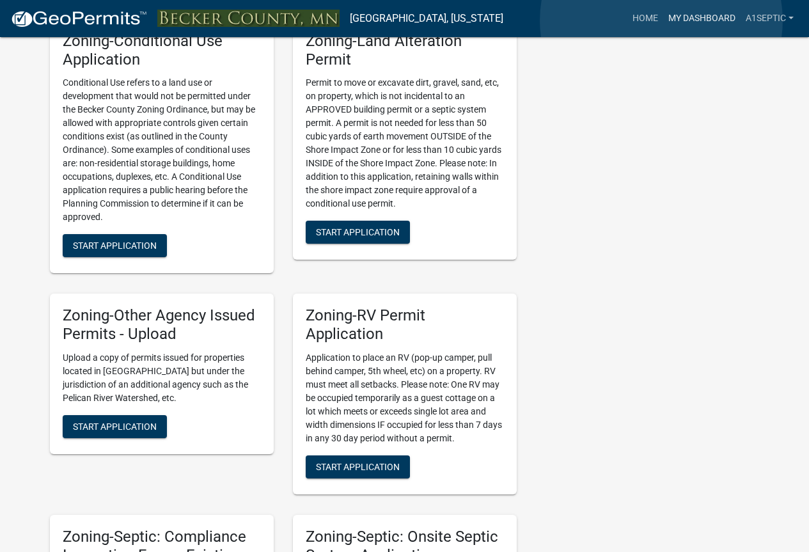
click at [663, 20] on link "My Dashboard" at bounding box center [701, 18] width 77 height 24
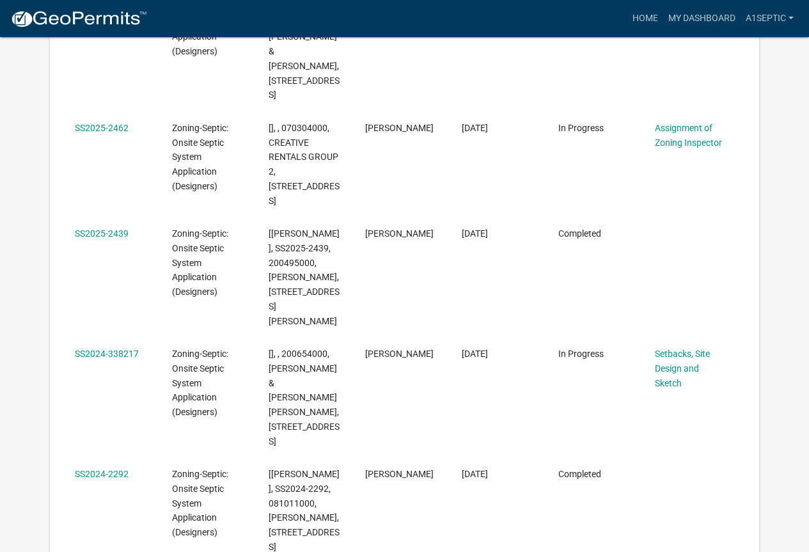
scroll to position [578, 0]
